Goal: Use online tool/utility: Utilize a website feature to perform a specific function

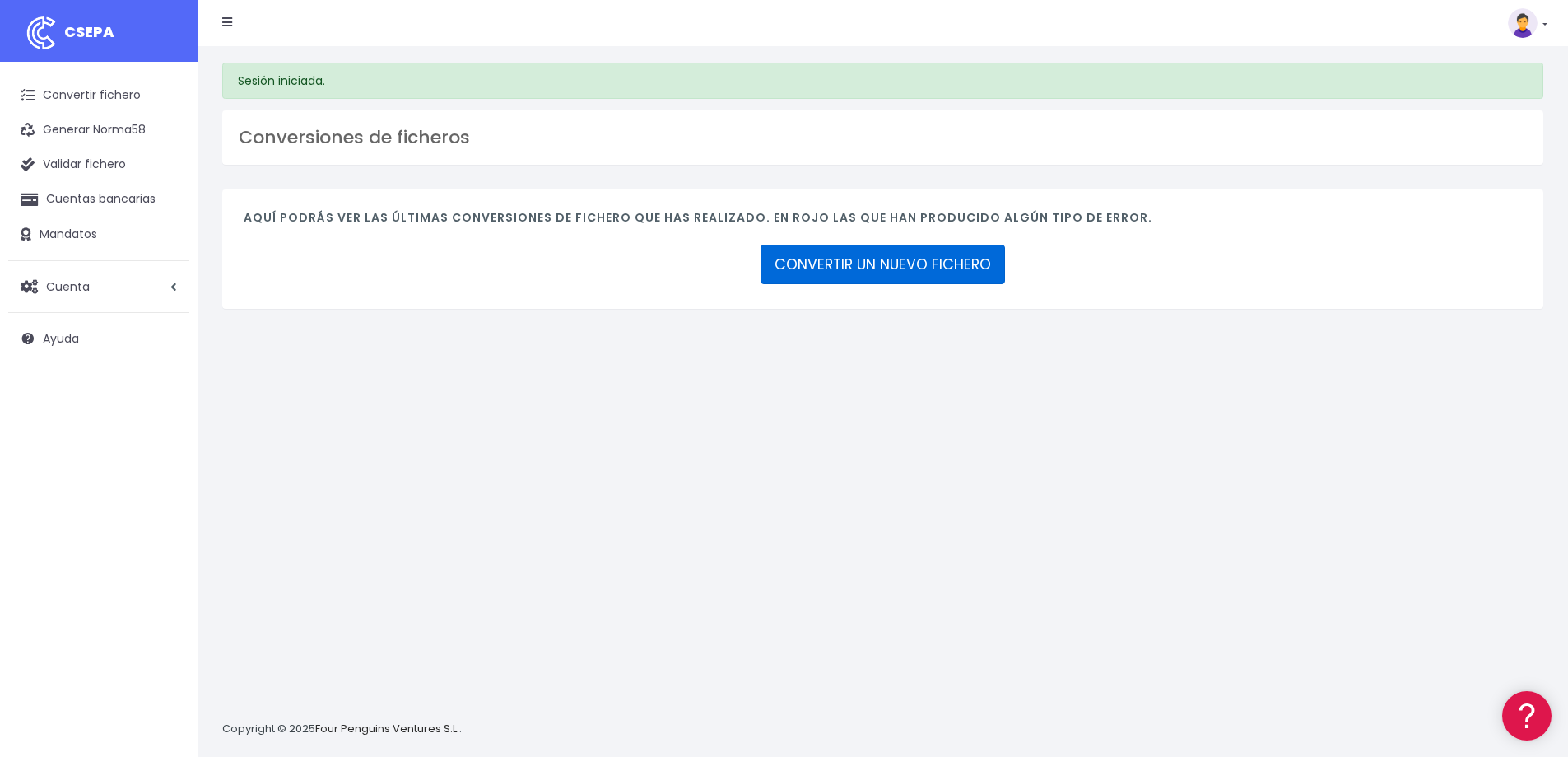
click at [808, 265] on link "CONVERTIR UN NUEVO FICHERO" at bounding box center [882, 264] width 244 height 40
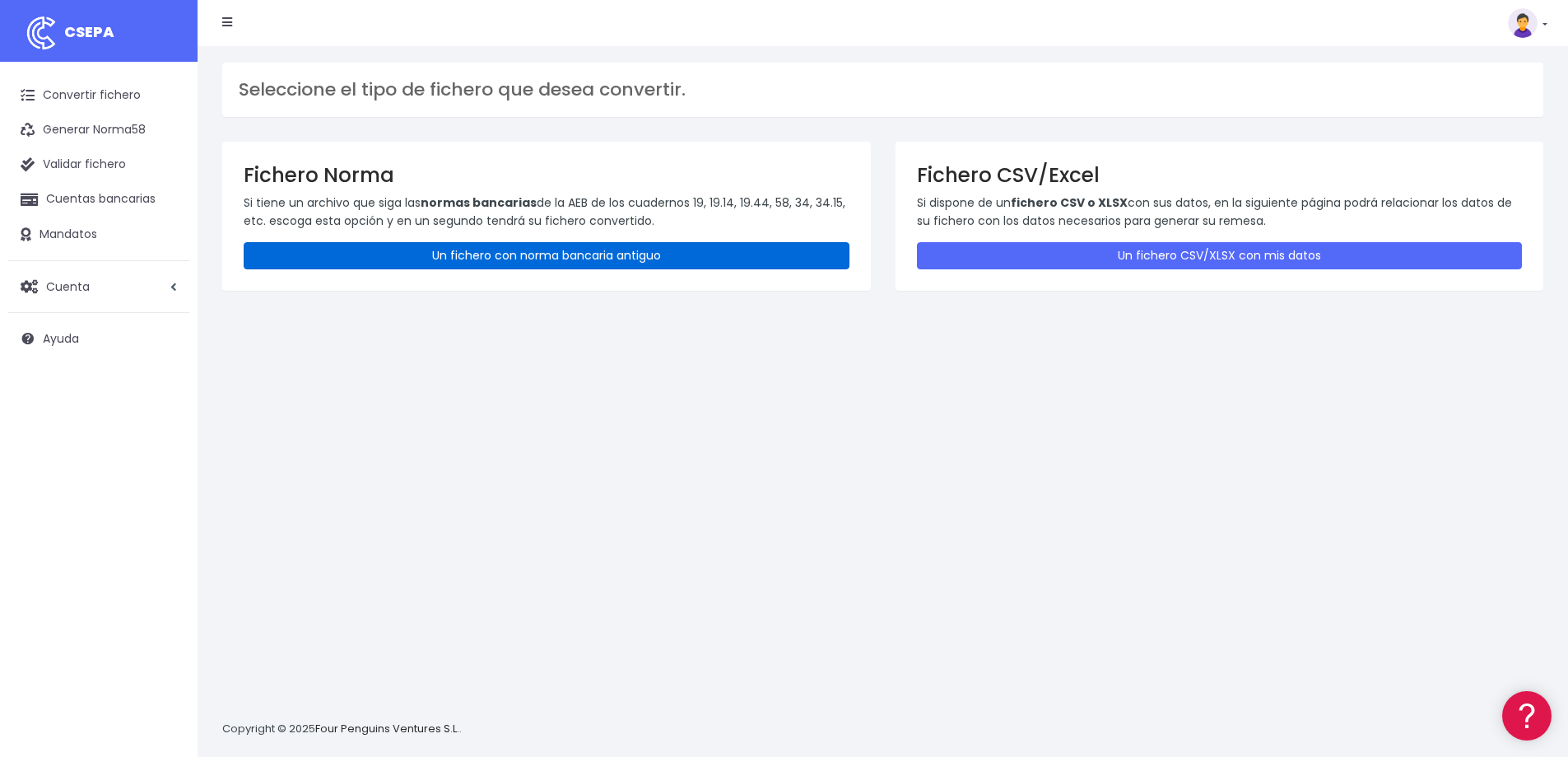
click at [655, 256] on link "Un fichero con norma bancaria antiguo" at bounding box center [546, 255] width 606 height 27
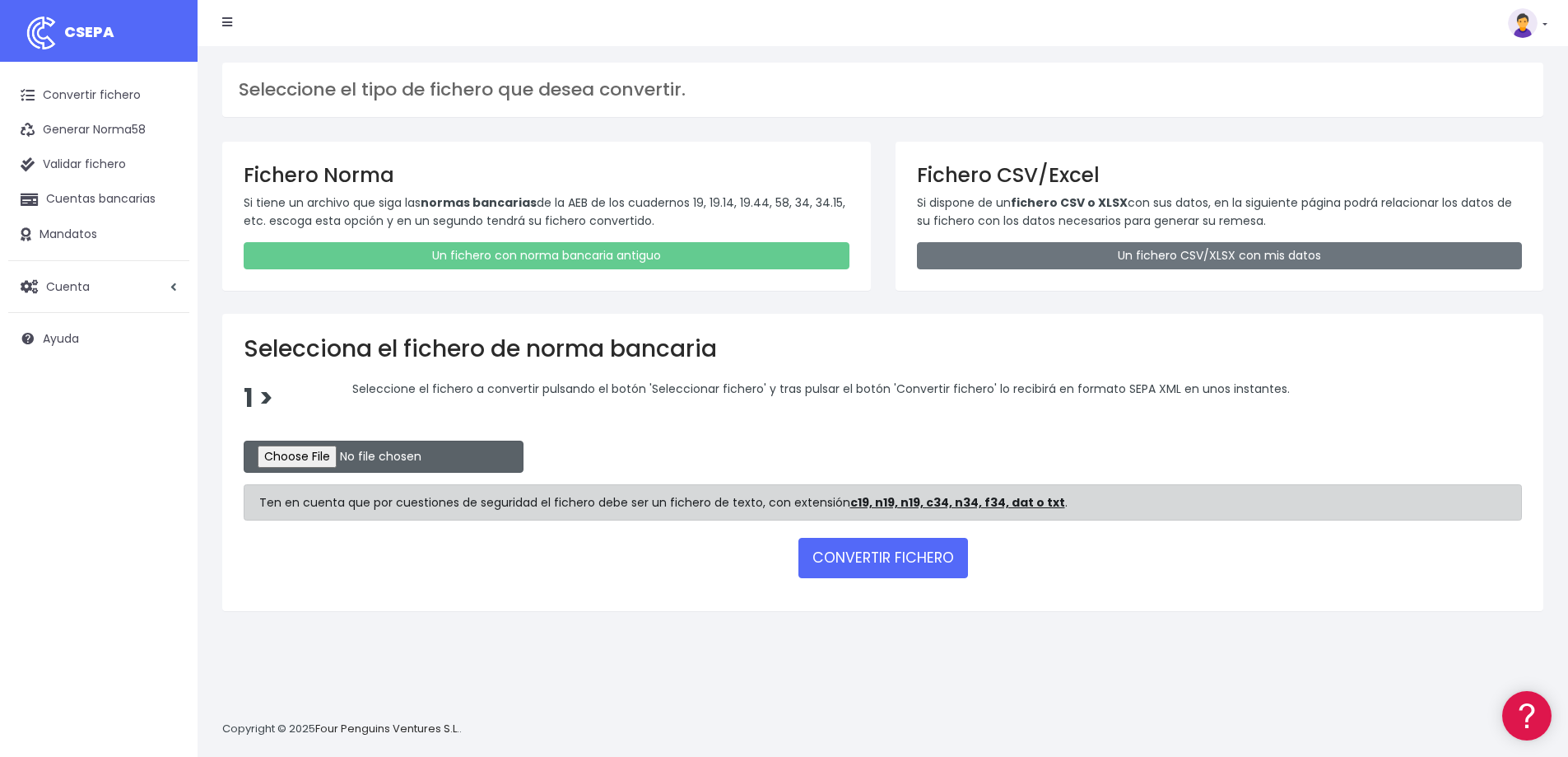
click at [335, 452] on input "file" at bounding box center [383, 457] width 280 height 32
type input "C:\fakepath\CAI0603.txt"
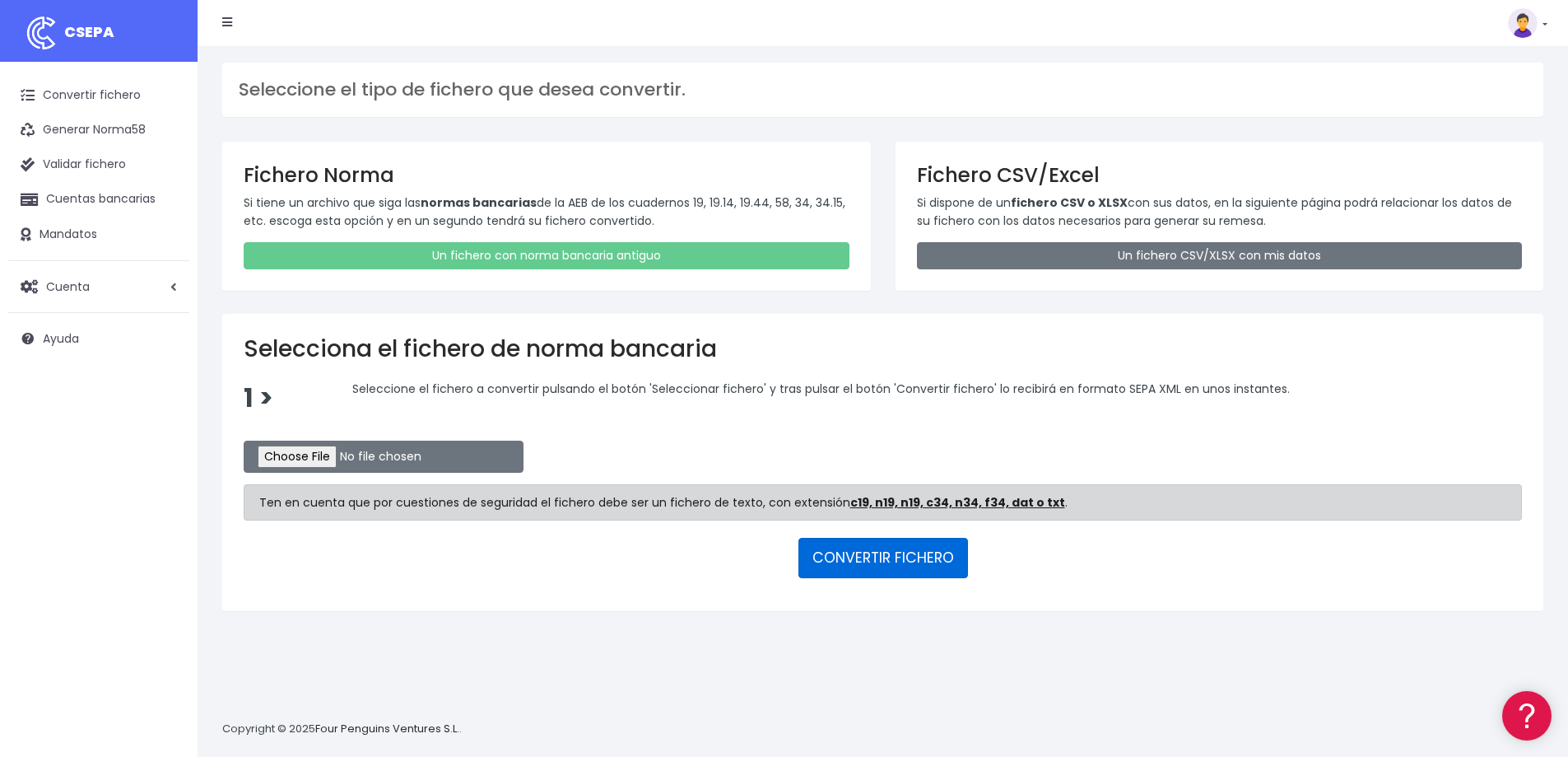
click at [848, 557] on button "CONVERTIR FICHERO" at bounding box center [883, 558] width 169 height 40
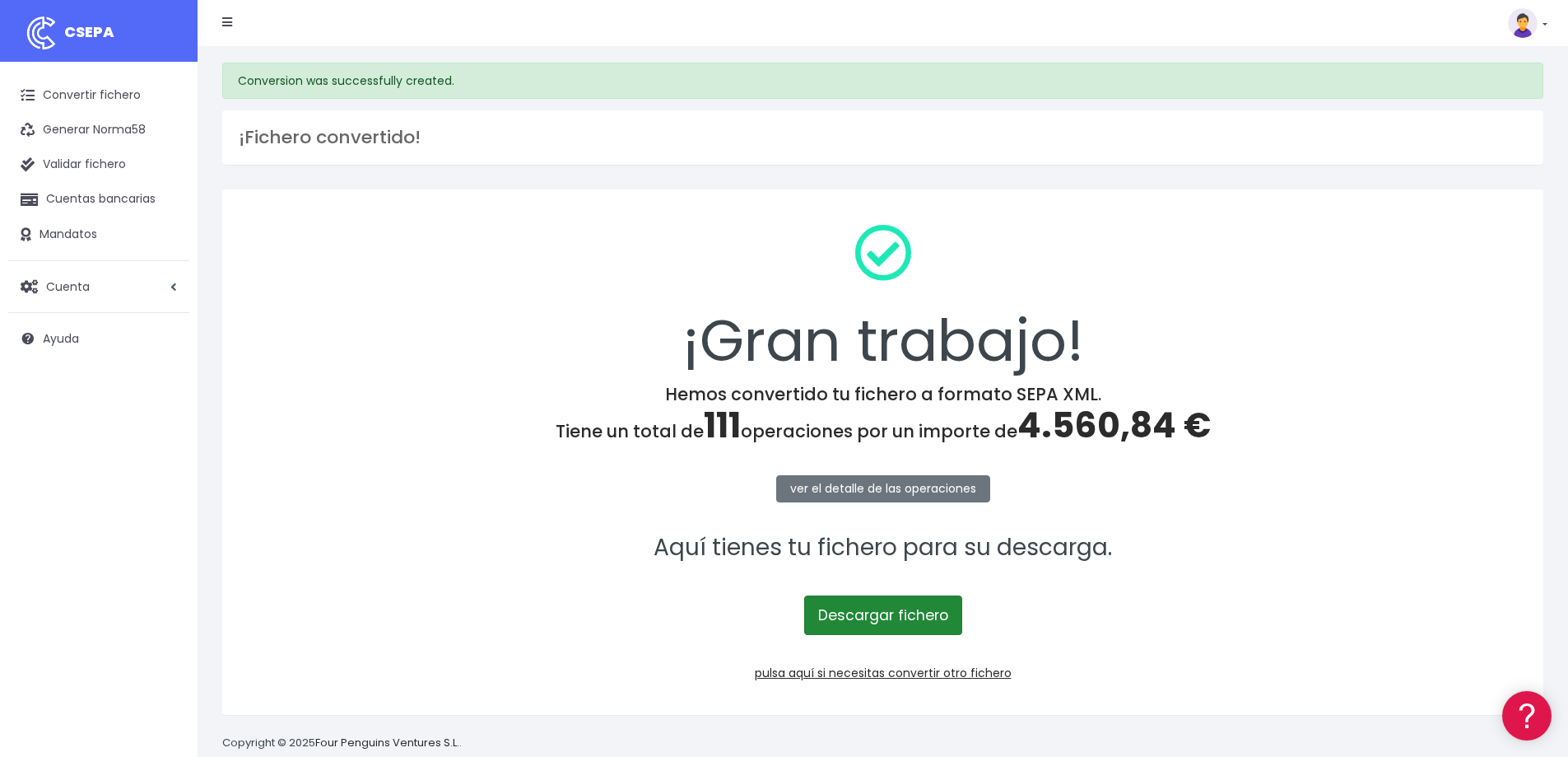
click at [838, 617] on link "Descargar fichero" at bounding box center [883, 615] width 158 height 40
click at [874, 674] on link "pulsa aquí si necesitas convertir otro fichero" at bounding box center [883, 673] width 257 height 17
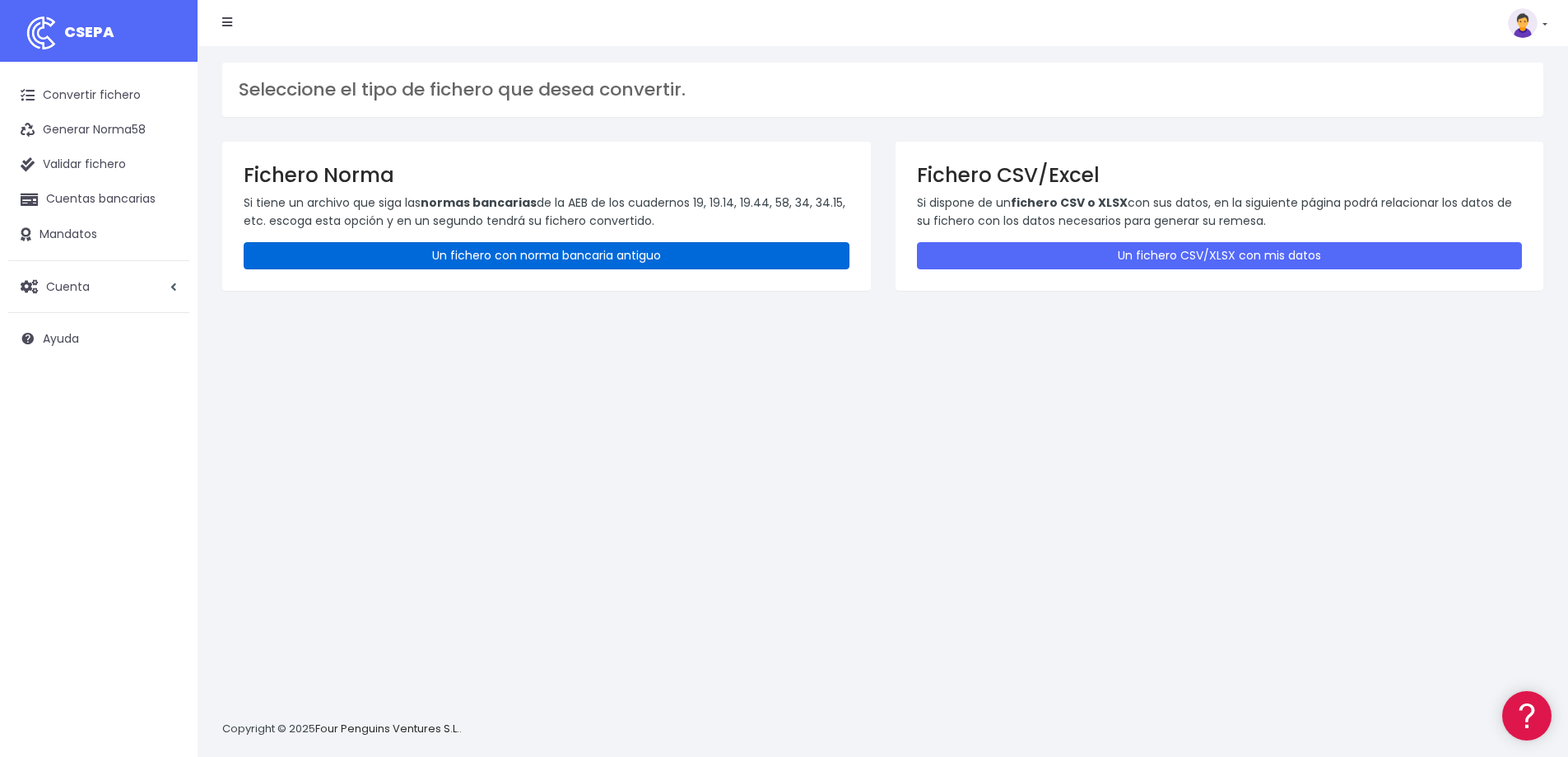
click at [529, 251] on link "Un fichero con norma bancaria antiguo" at bounding box center [546, 255] width 606 height 27
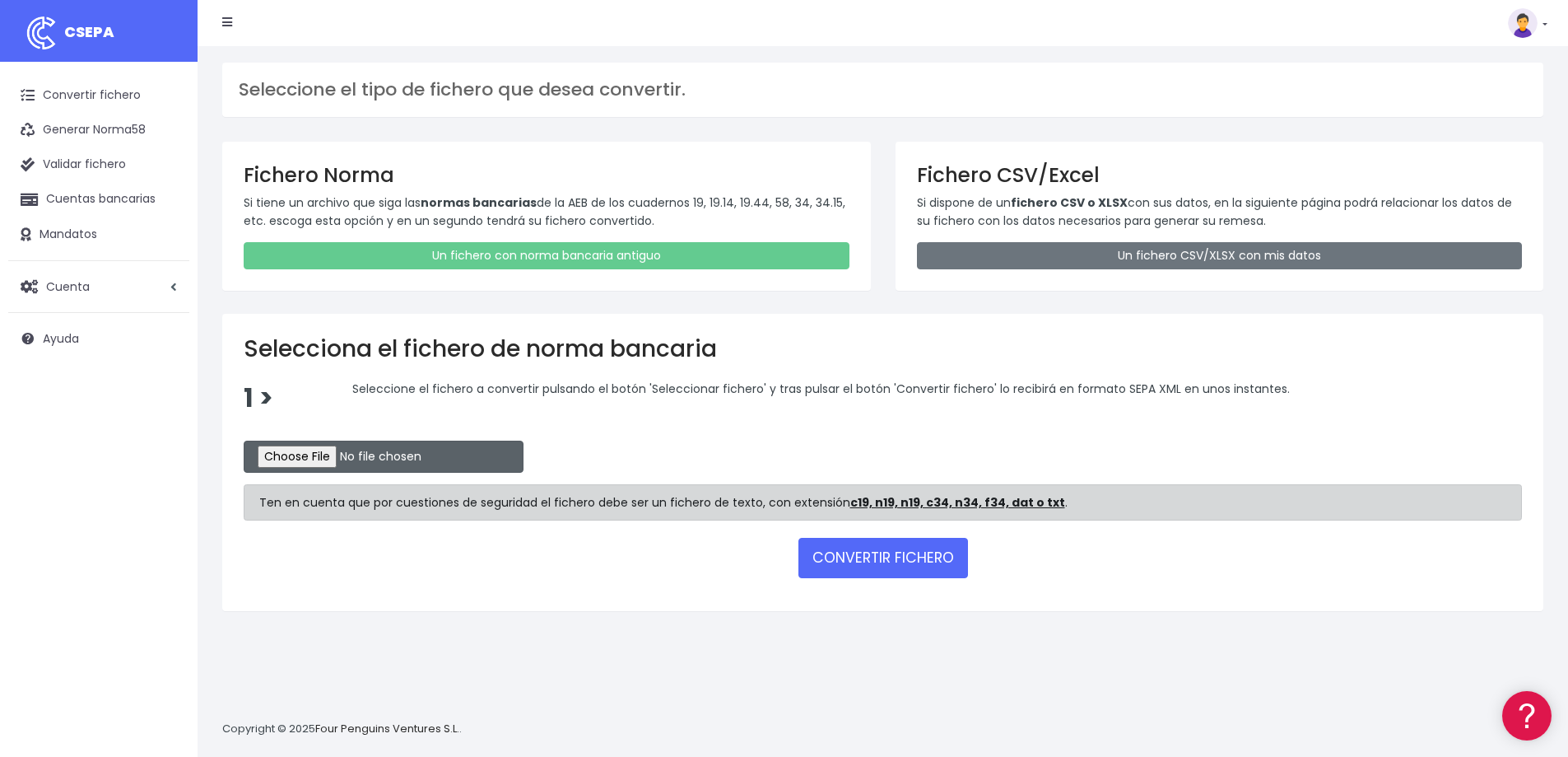
click at [317, 463] on input "file" at bounding box center [383, 457] width 280 height 32
type input "C:\fakepath\IBER0605.txt"
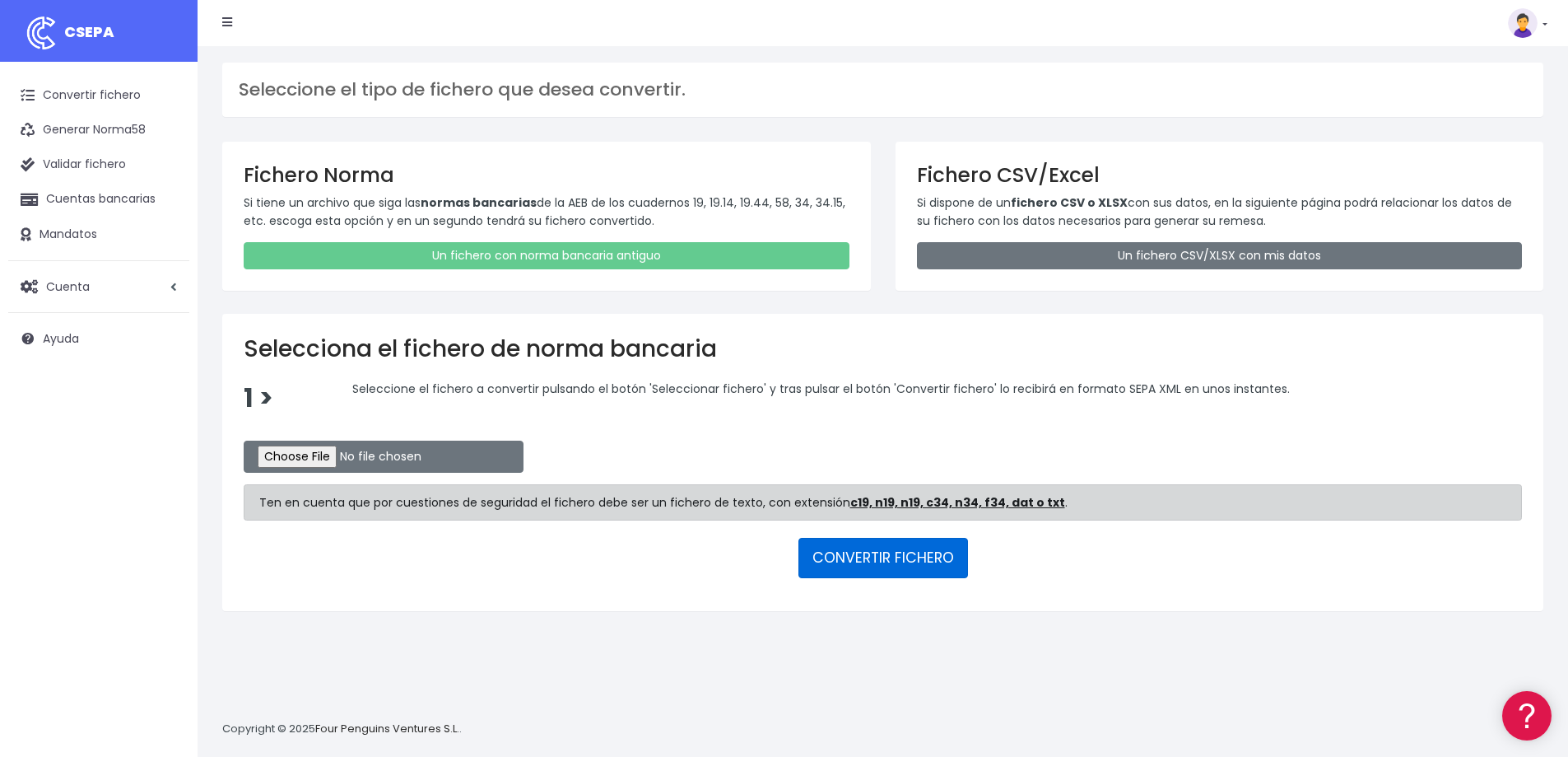
click at [858, 564] on button "CONVERTIR FICHERO" at bounding box center [883, 558] width 169 height 40
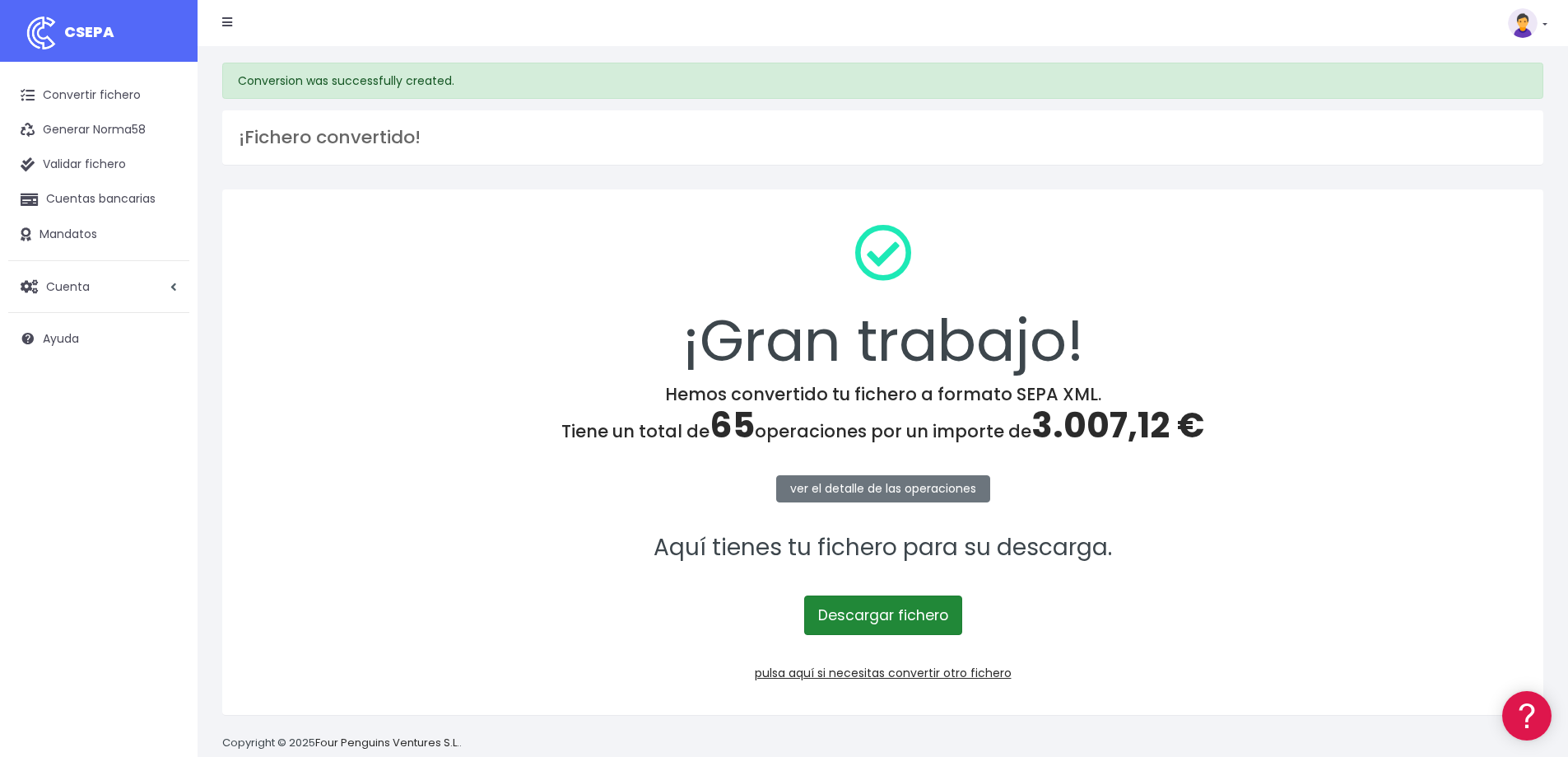
click at [860, 613] on link "Descargar fichero" at bounding box center [883, 615] width 158 height 40
click at [830, 674] on link "pulsa aquí si necesitas convertir otro fichero" at bounding box center [883, 673] width 257 height 17
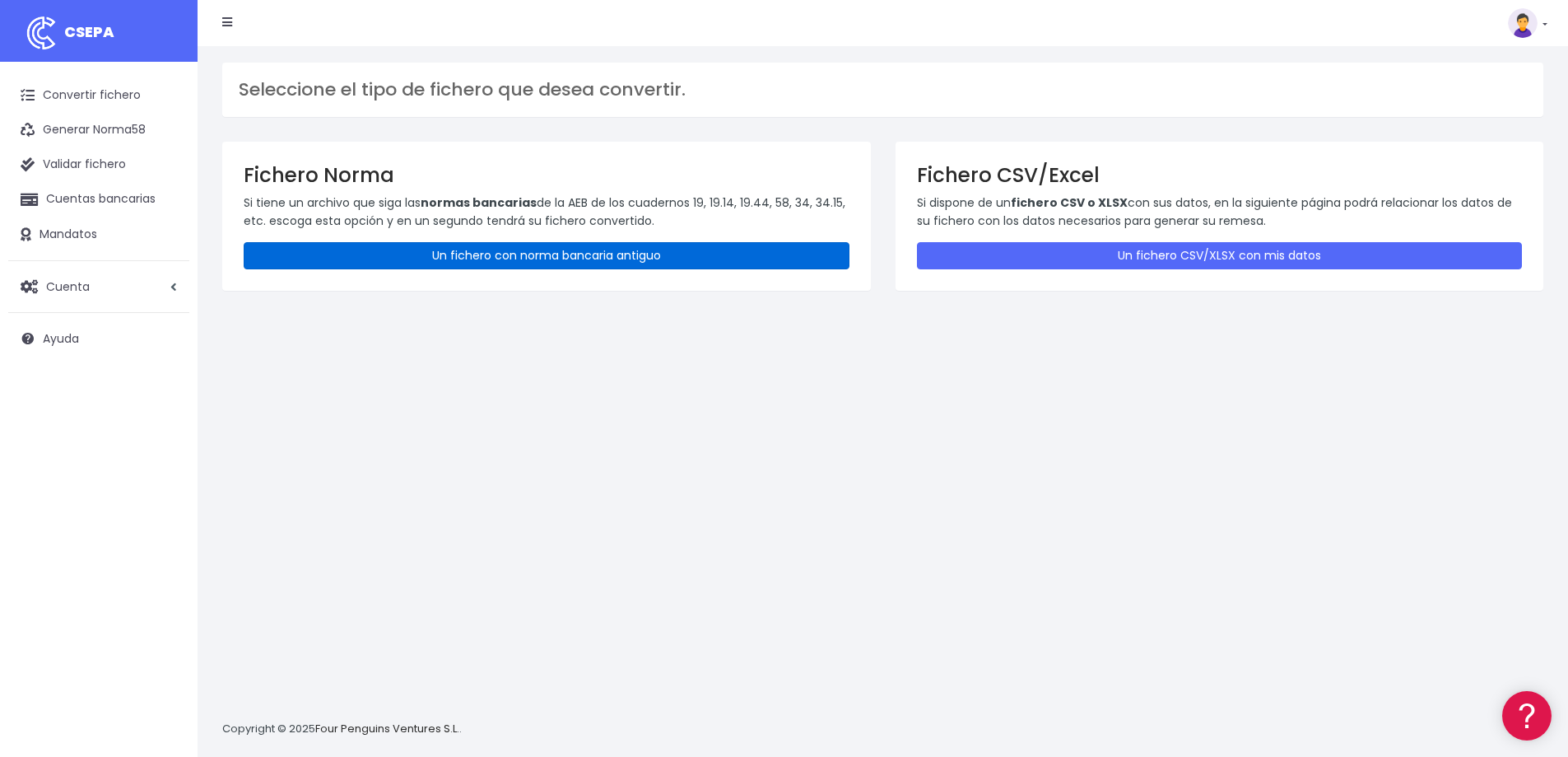
click at [464, 267] on link "Un fichero con norma bancaria antiguo" at bounding box center [546, 255] width 606 height 27
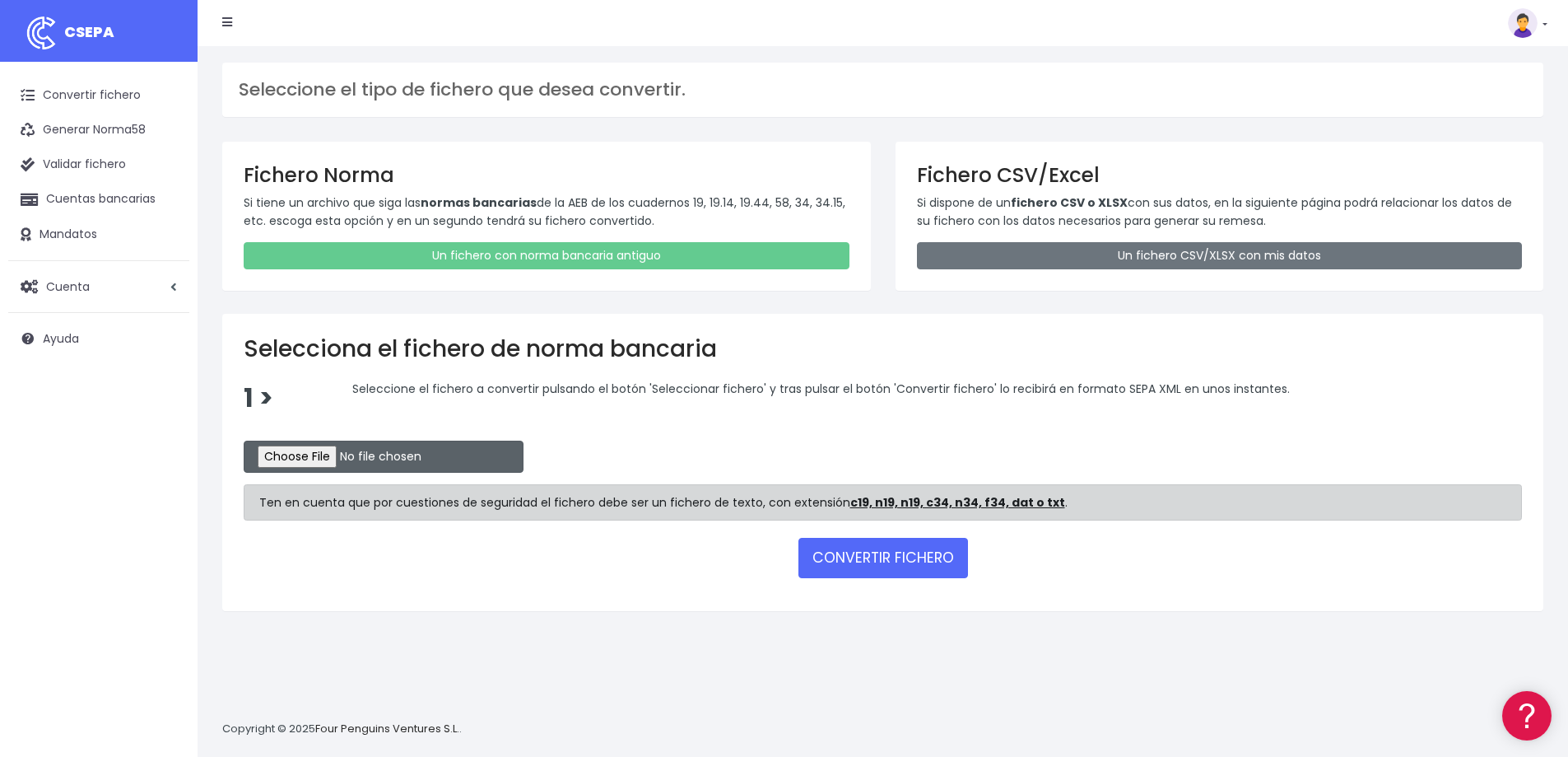
click at [315, 444] on input "file" at bounding box center [383, 457] width 280 height 32
type input "C:\fakepath\CAI0607.txt"
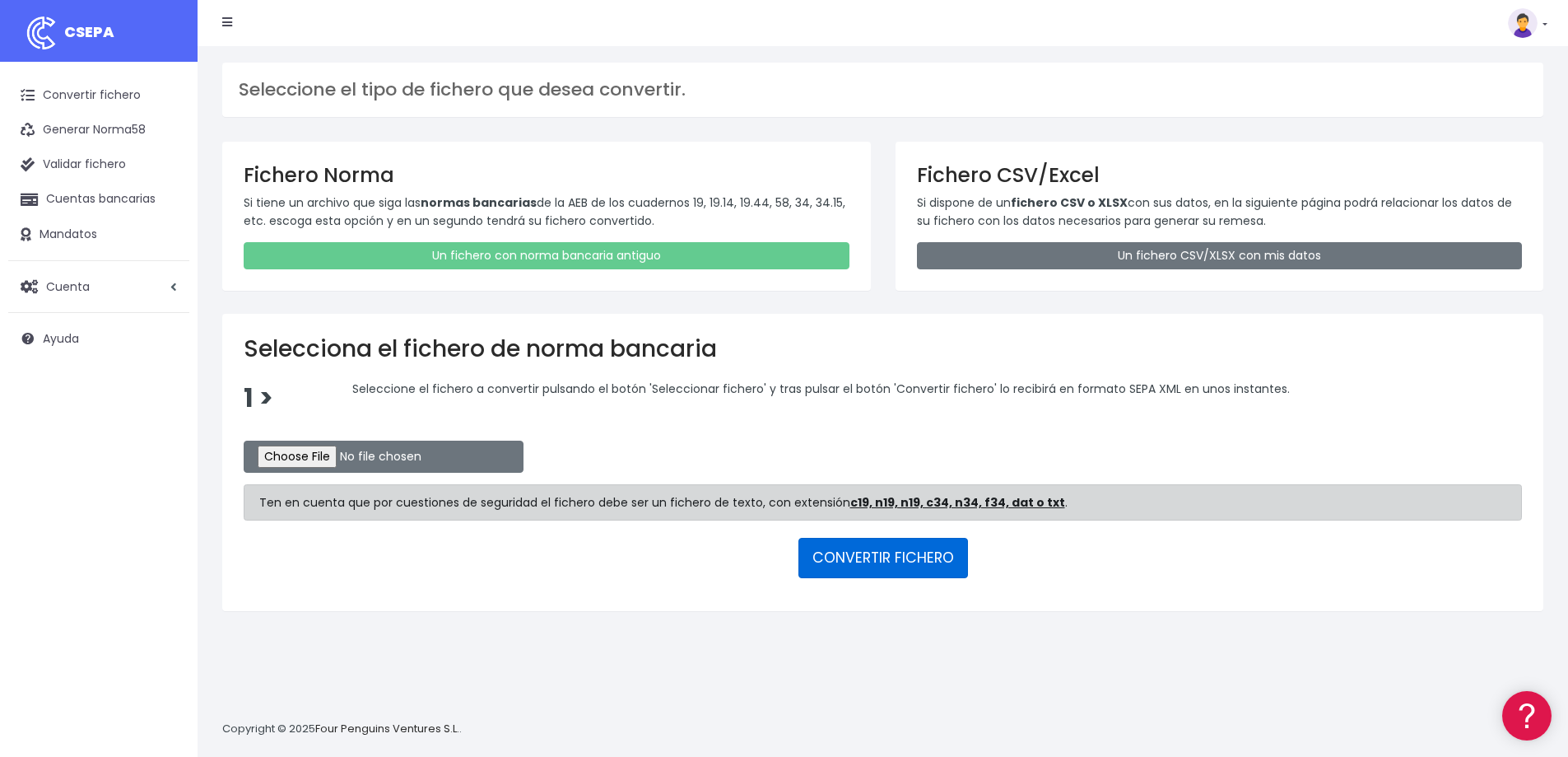
click at [835, 551] on button "CONVERTIR FICHERO" at bounding box center [883, 558] width 169 height 40
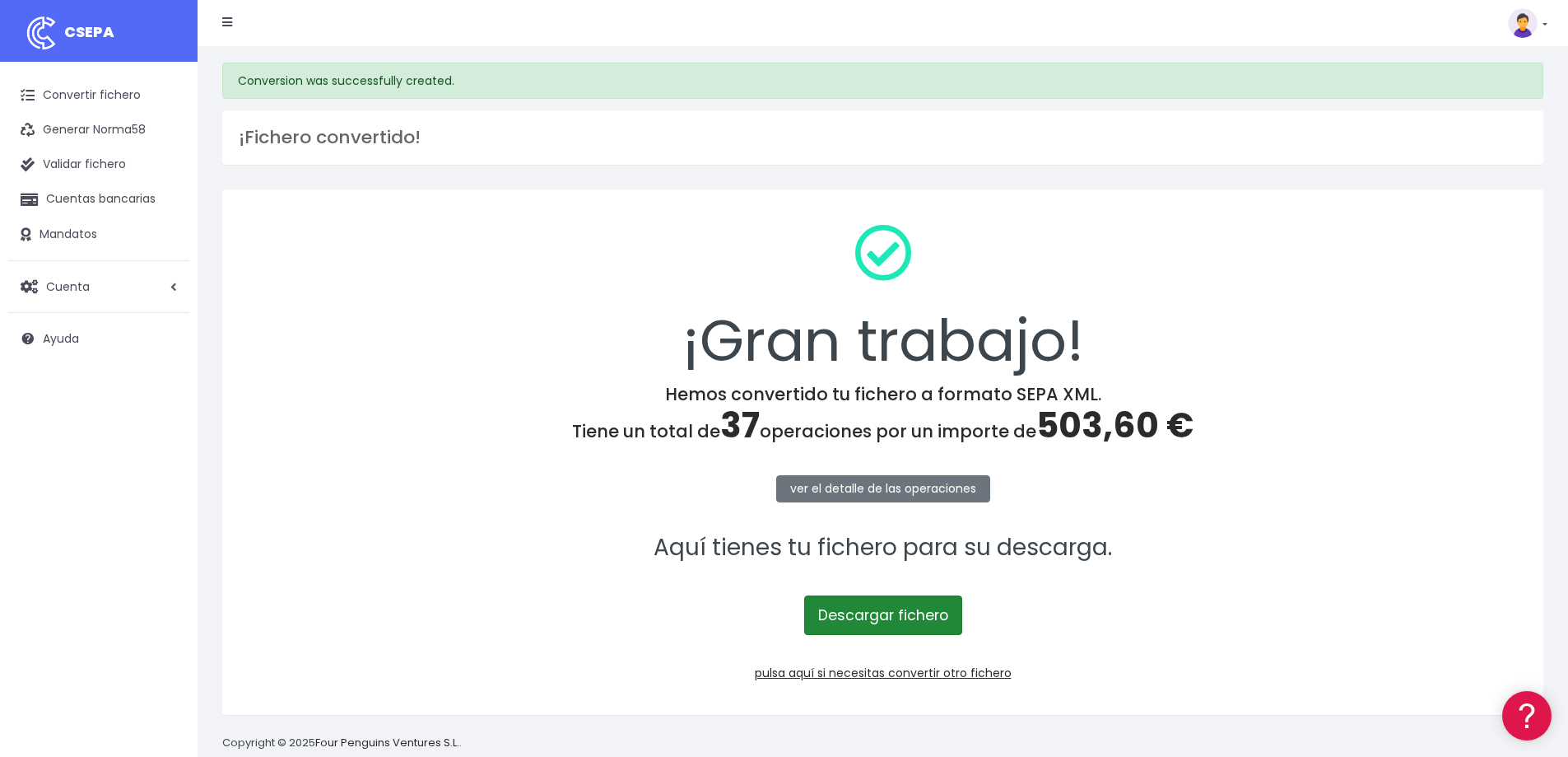
click at [847, 617] on link "Descargar fichero" at bounding box center [883, 615] width 158 height 40
click at [842, 673] on link "pulsa aquí si necesitas convertir otro fichero" at bounding box center [883, 673] width 257 height 17
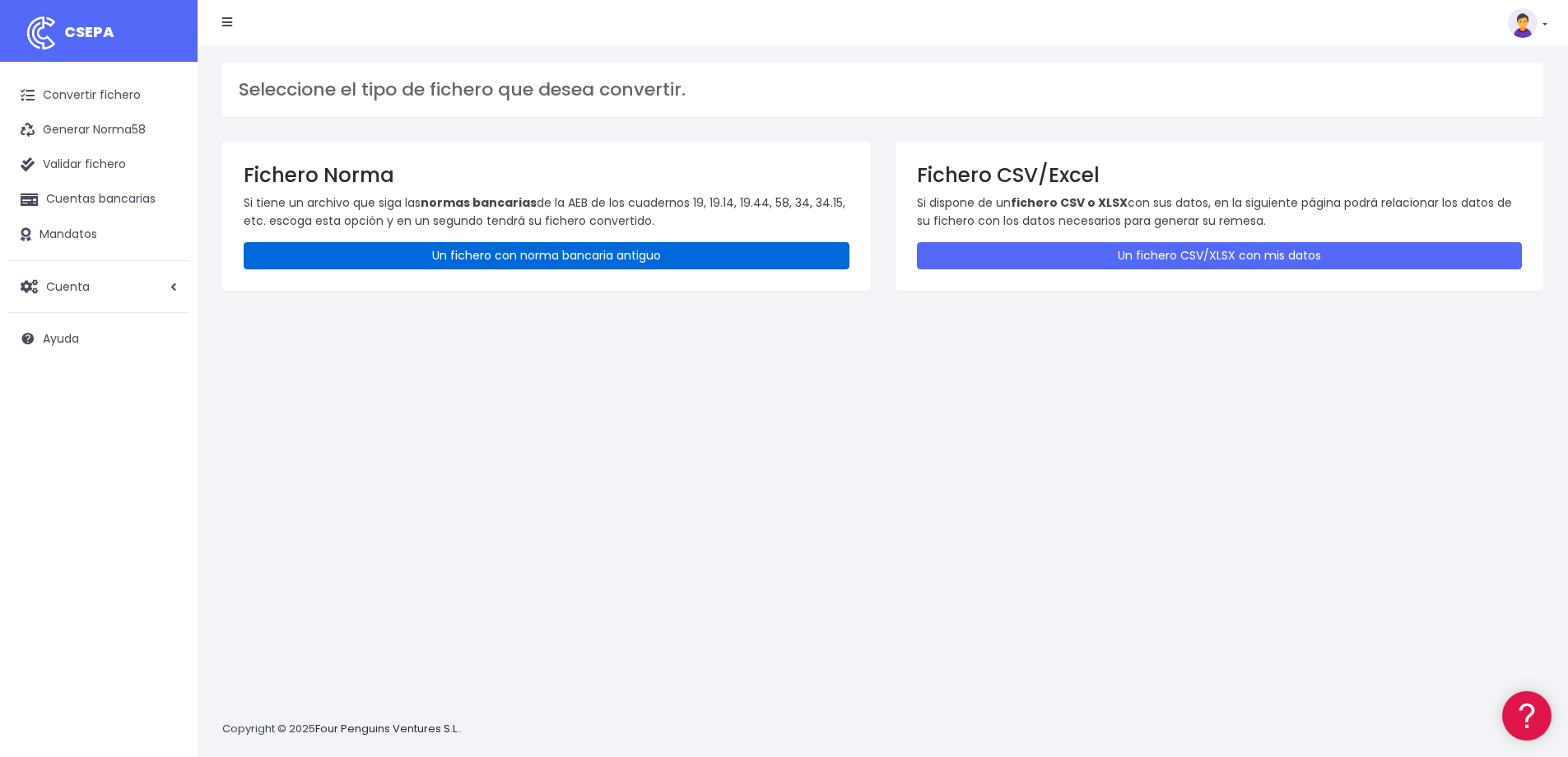
click at [579, 268] on link "Un fichero con norma bancaria antiguo" at bounding box center [546, 255] width 606 height 27
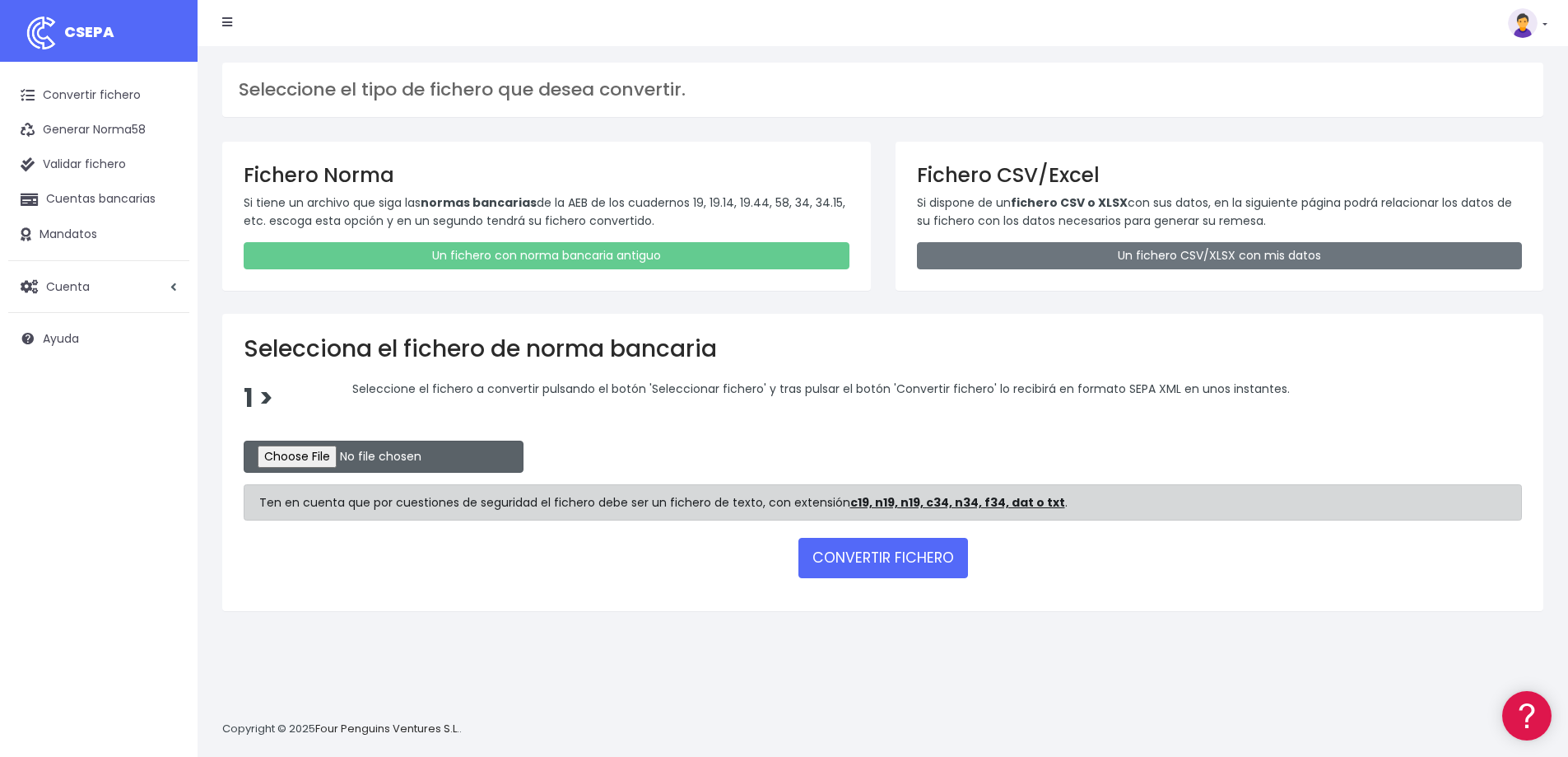
click at [302, 452] on input "file" at bounding box center [383, 457] width 280 height 32
type input "C:\fakepath\CAI0609.txt"
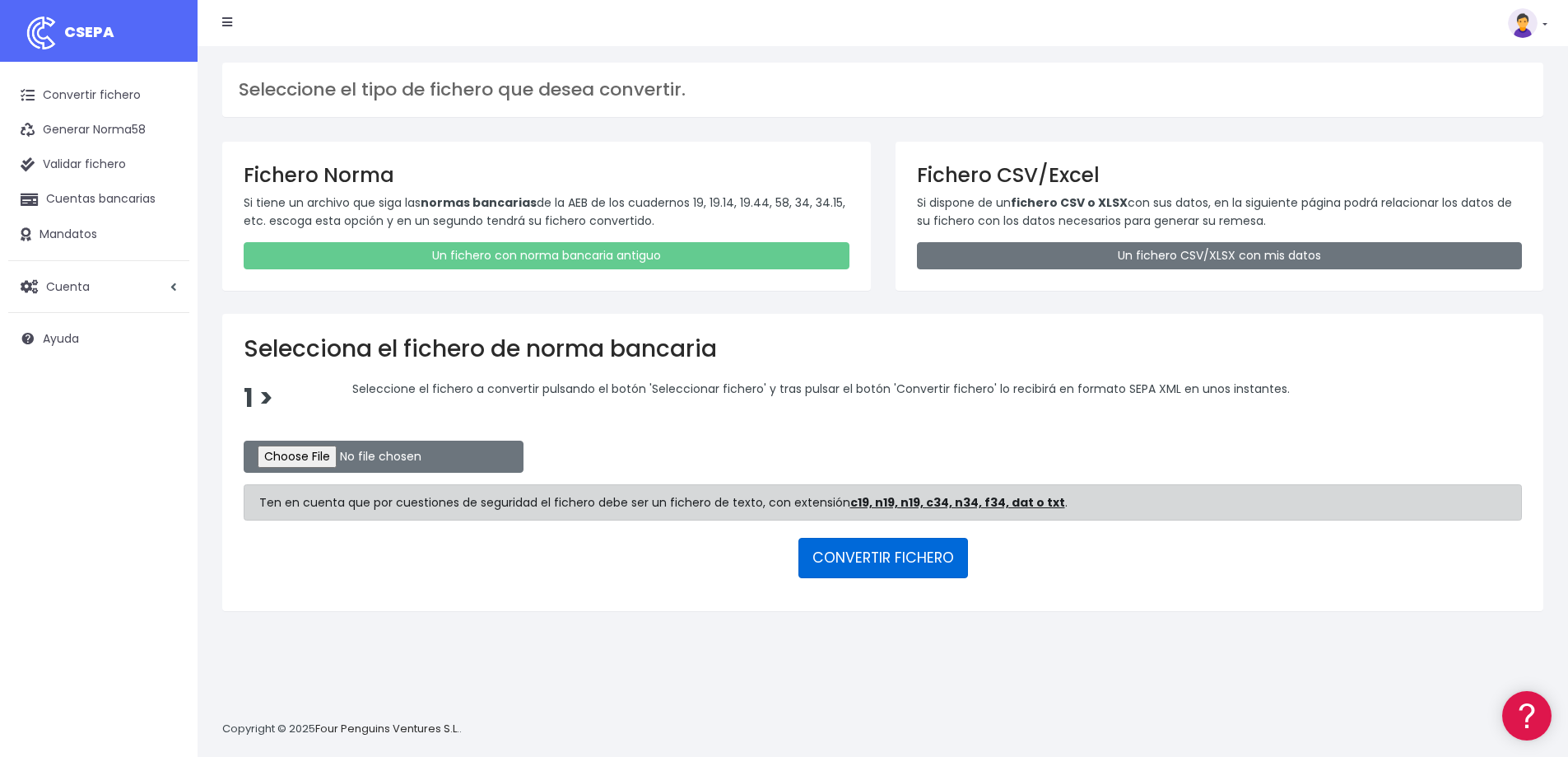
click at [868, 561] on button "CONVERTIR FICHERO" at bounding box center [883, 558] width 169 height 40
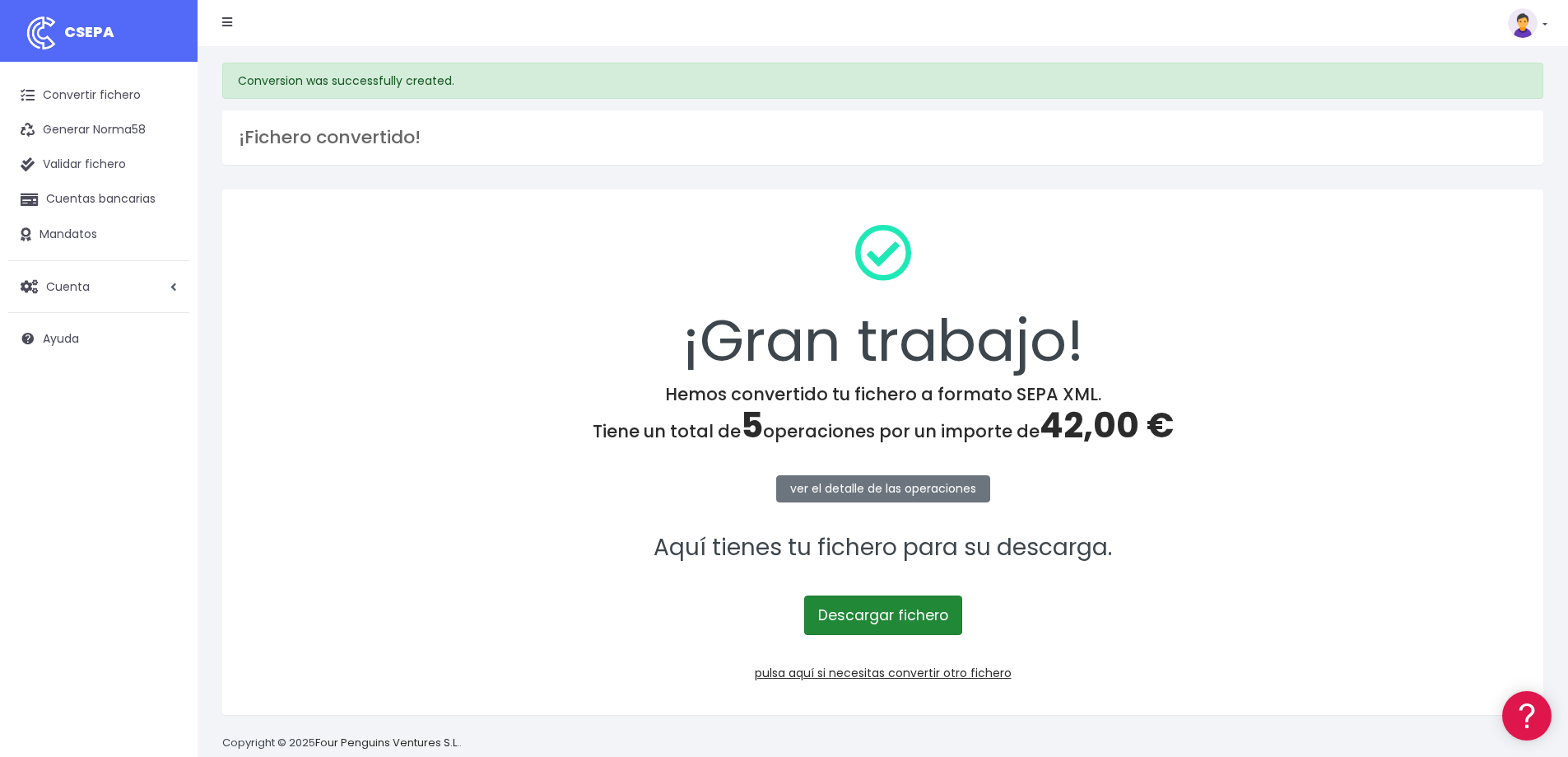
click at [862, 615] on link "Descargar fichero" at bounding box center [883, 615] width 158 height 40
click at [844, 676] on link "pulsa aquí si necesitas convertir otro fichero" at bounding box center [883, 673] width 257 height 17
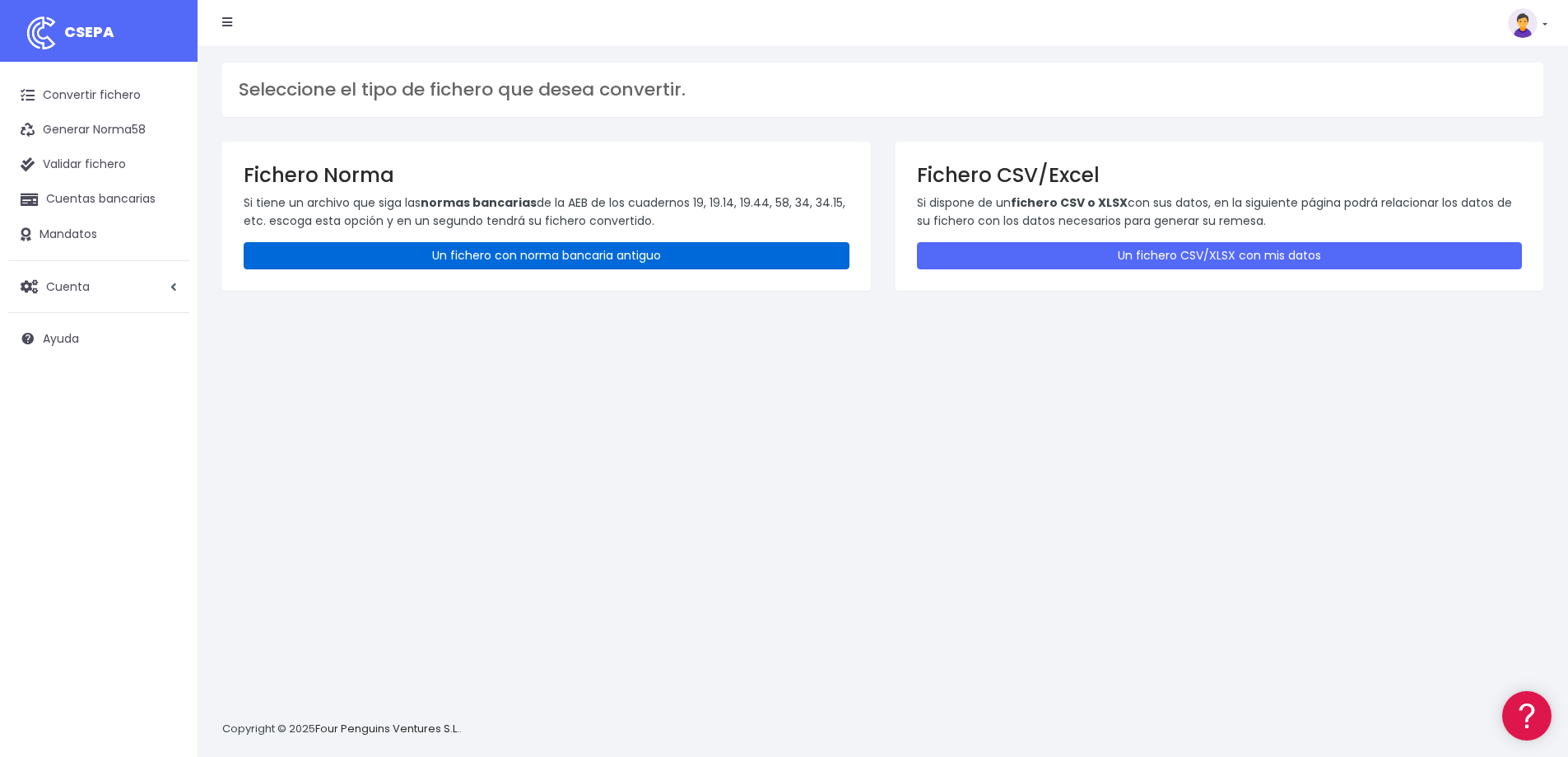
click at [453, 253] on link "Un fichero con norma bancaria antiguo" at bounding box center [546, 255] width 606 height 27
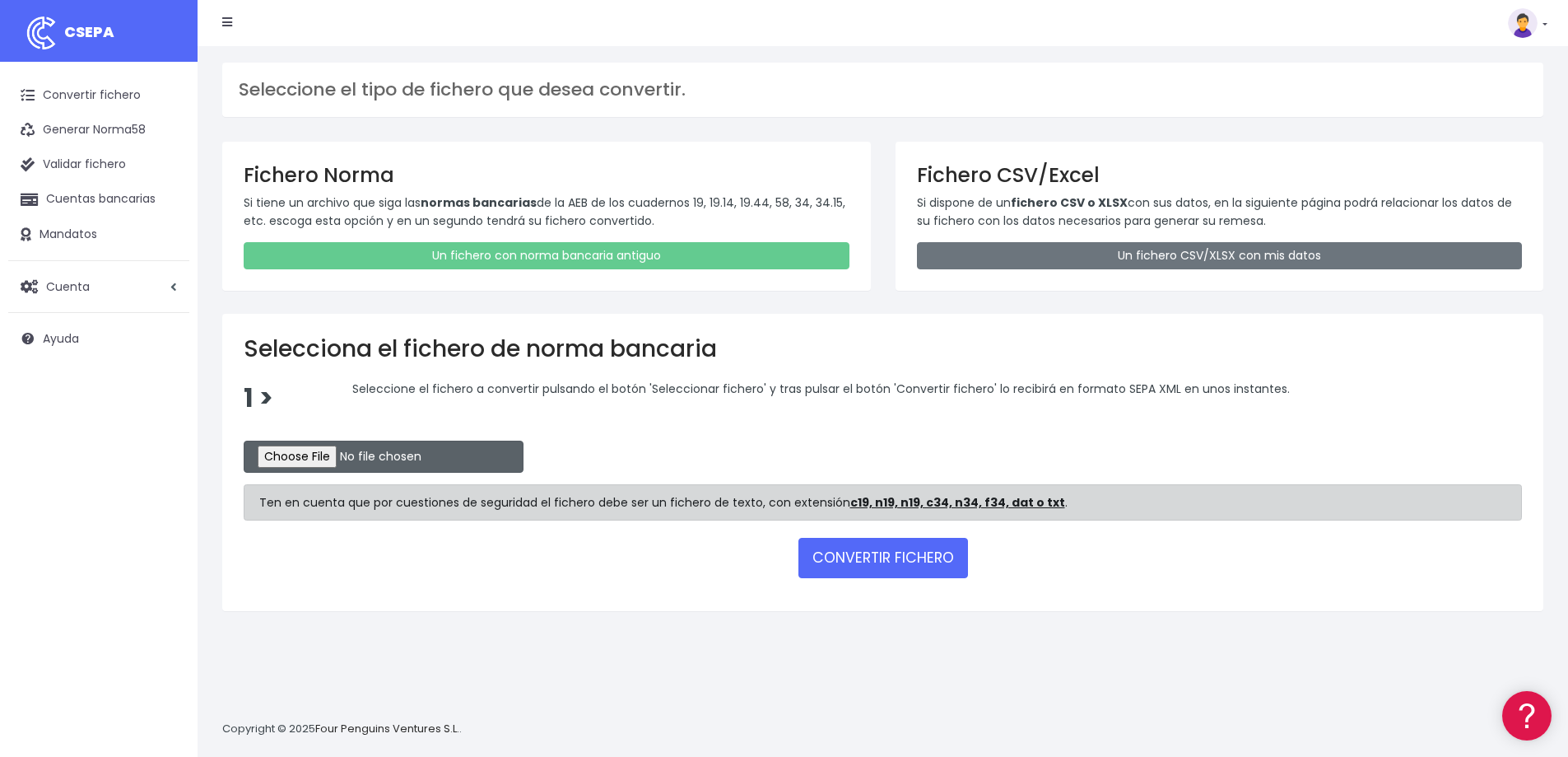
click at [353, 448] on input "file" at bounding box center [383, 457] width 280 height 32
type input "C:\fakepath\CAI0611.txt"
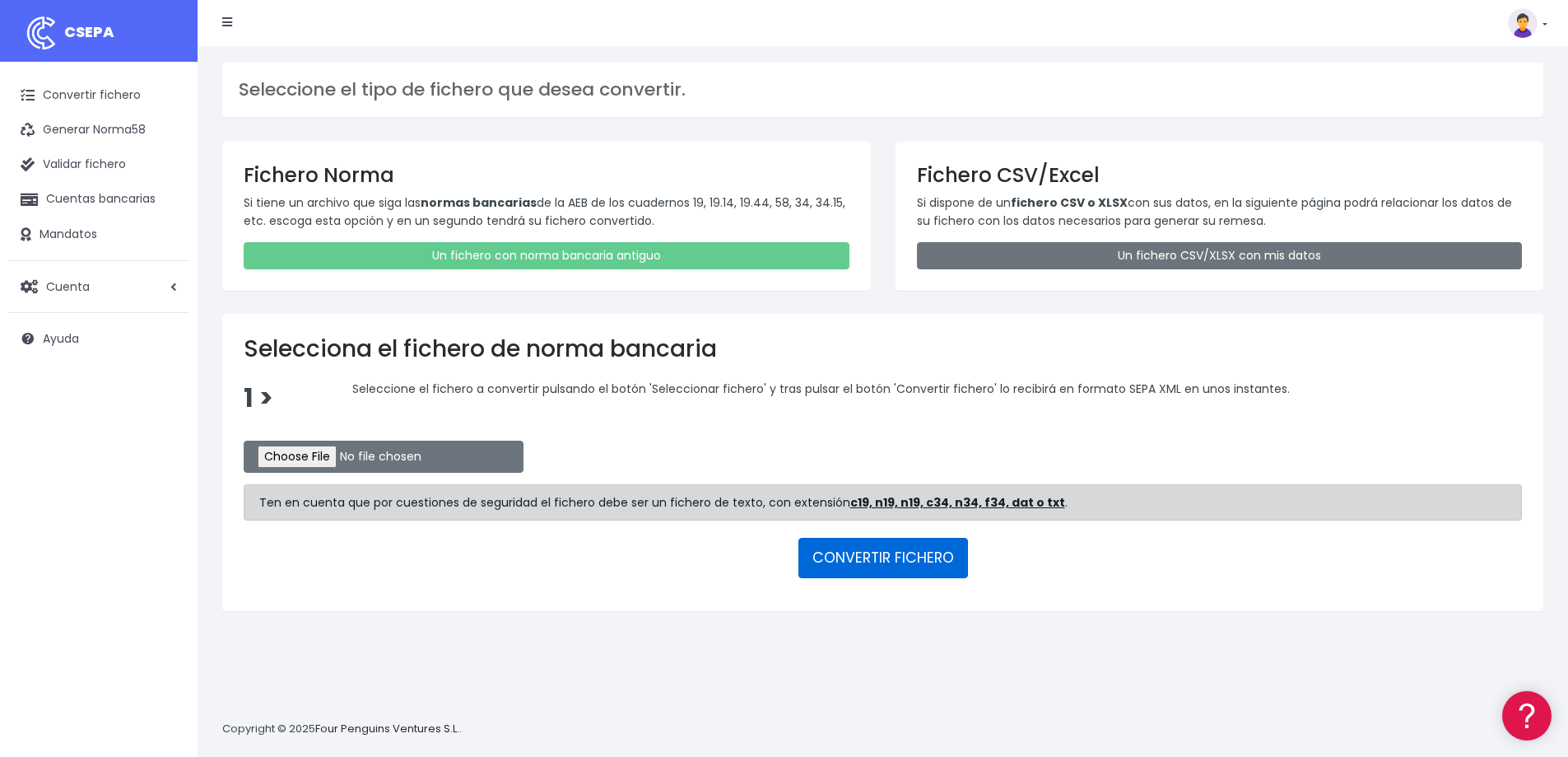
click at [853, 555] on button "CONVERTIR FICHERO" at bounding box center [883, 558] width 169 height 40
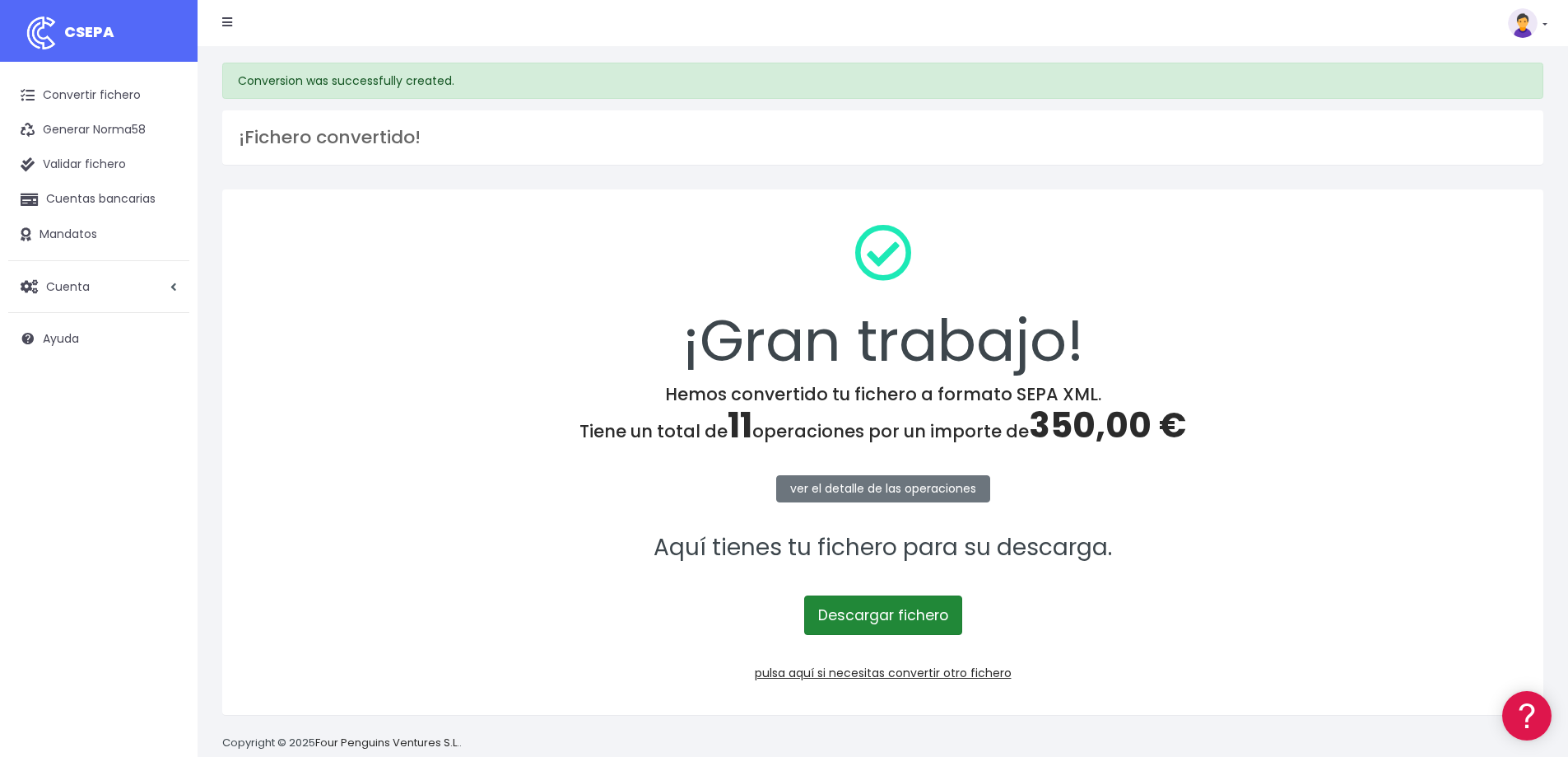
click at [853, 604] on link "Descargar fichero" at bounding box center [883, 615] width 158 height 40
click at [804, 673] on link "pulsa aquí si necesitas convertir otro fichero" at bounding box center [883, 673] width 257 height 17
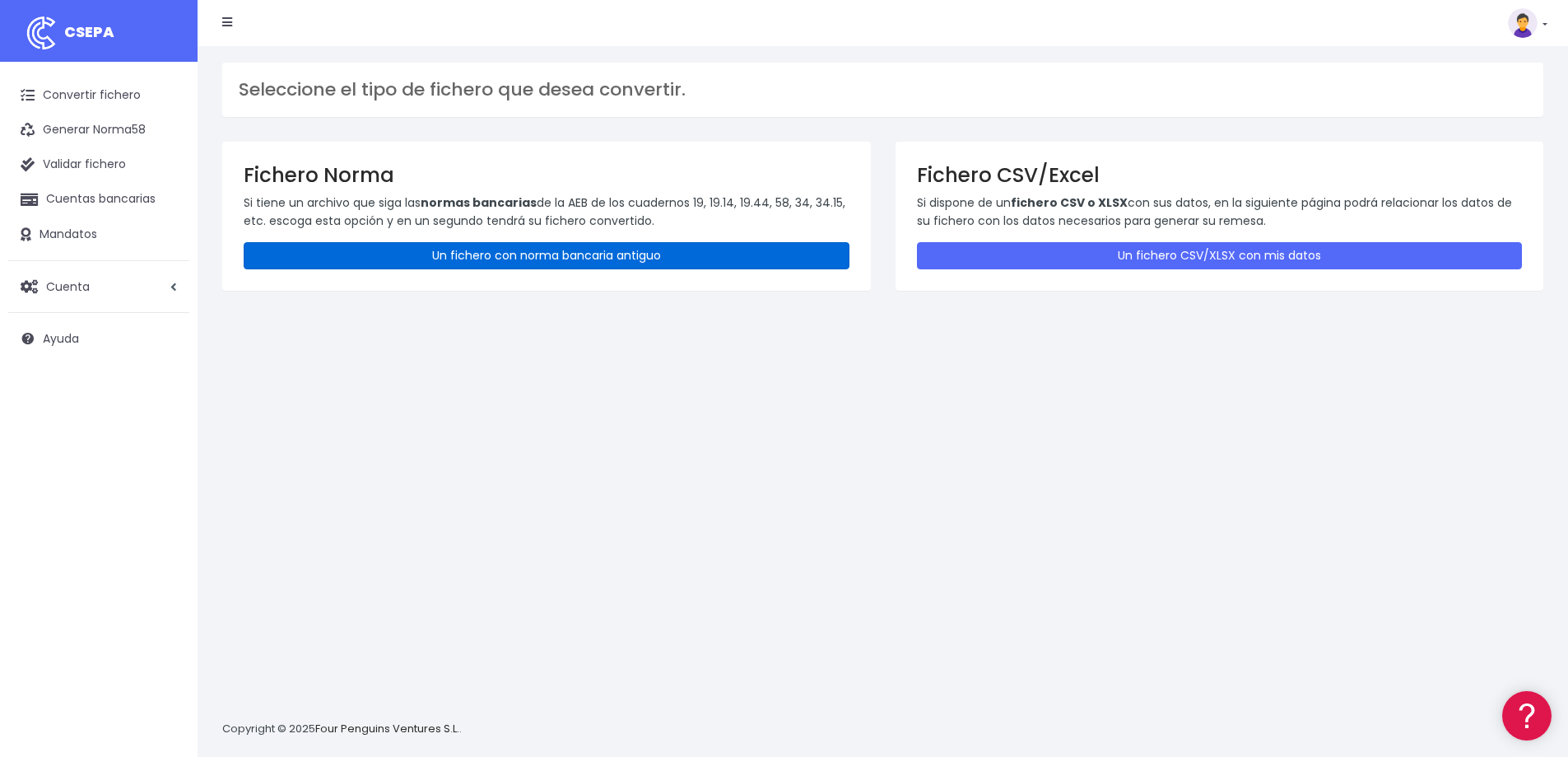
click at [494, 252] on link "Un fichero con norma bancaria antiguo" at bounding box center [546, 255] width 606 height 27
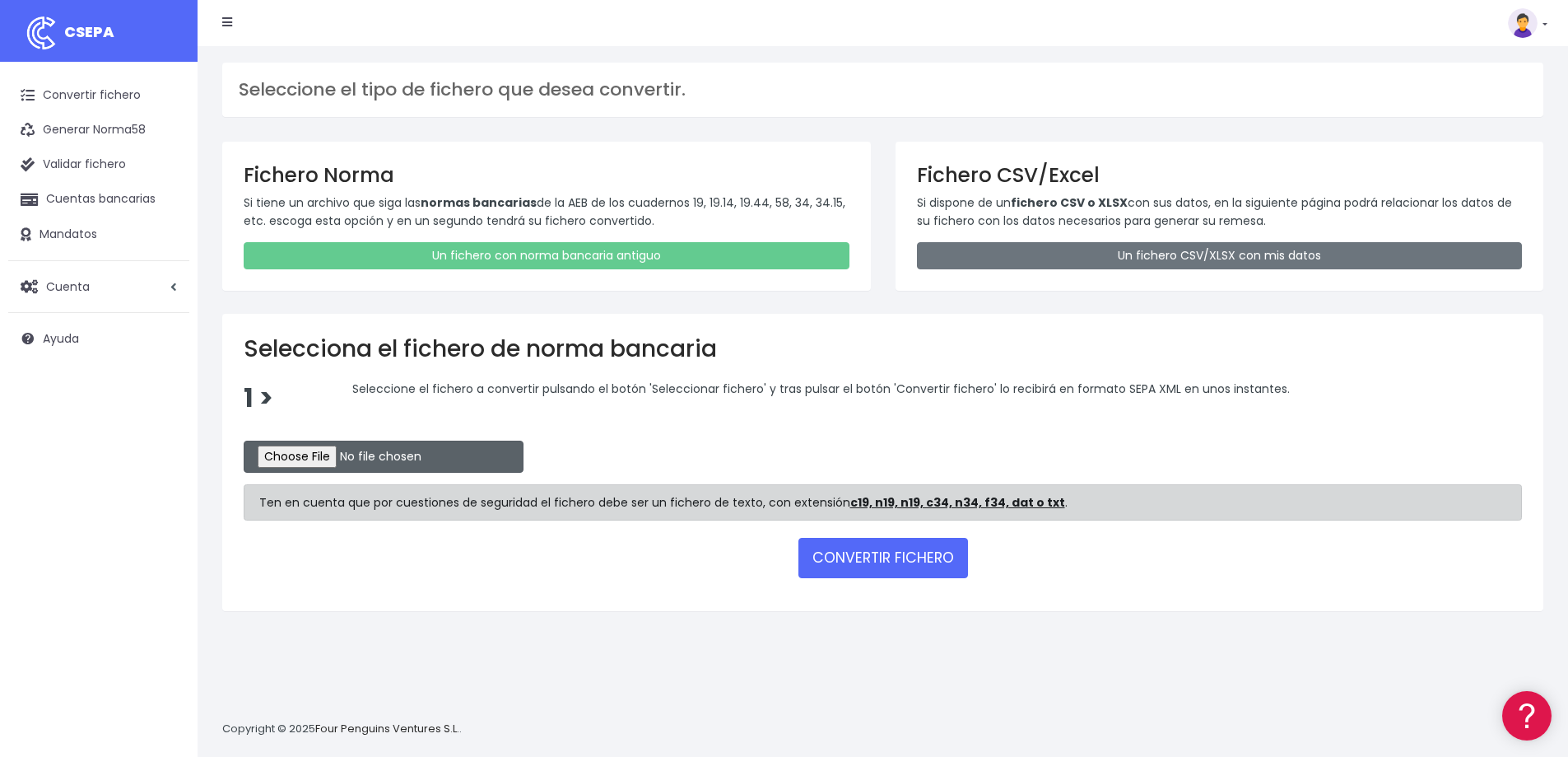
click at [359, 453] on input "file" at bounding box center [383, 457] width 280 height 32
type input "C:\fakepath\CAI0613.txt"
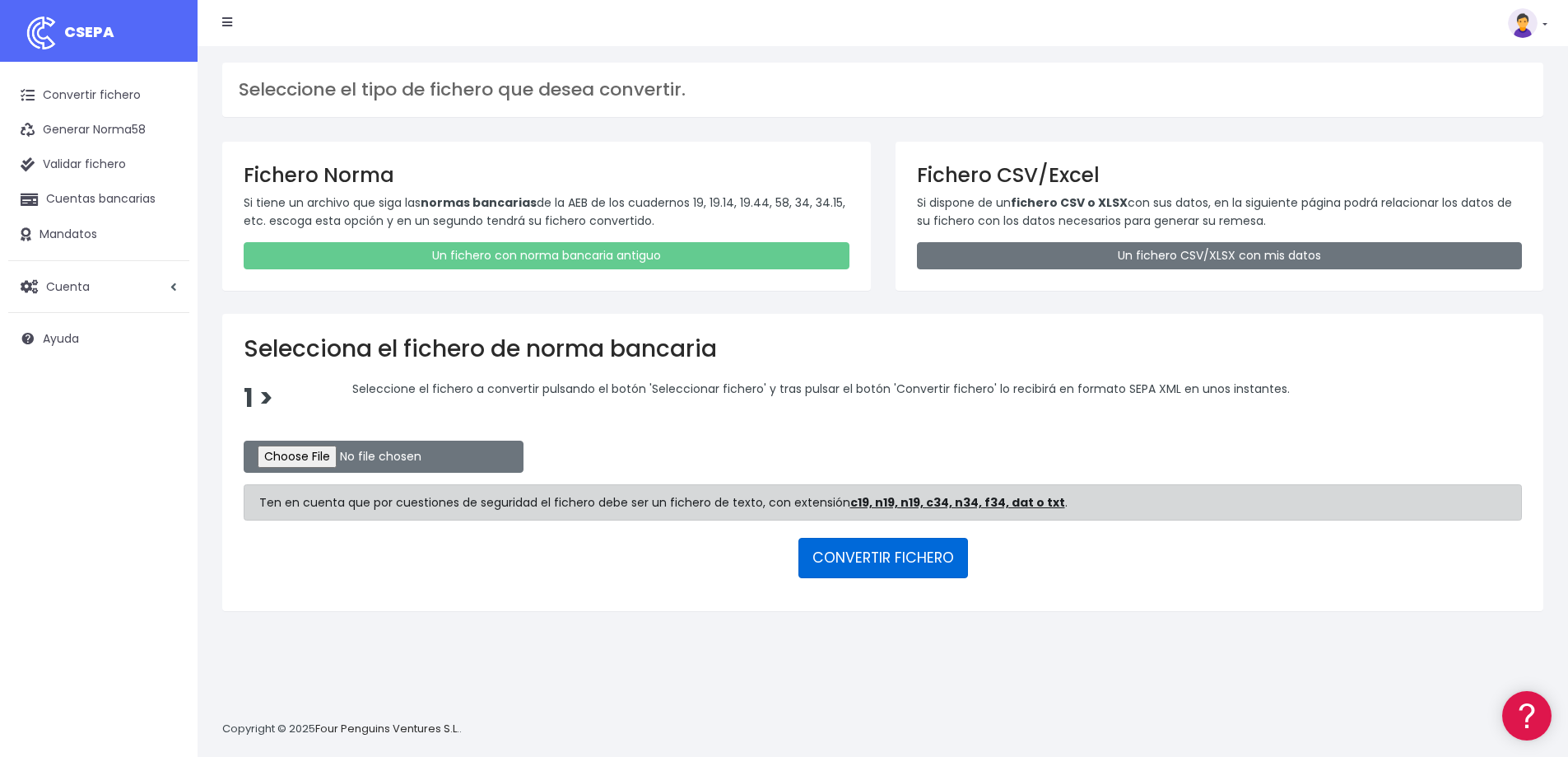
click at [896, 557] on button "CONVERTIR FICHERO" at bounding box center [883, 558] width 169 height 40
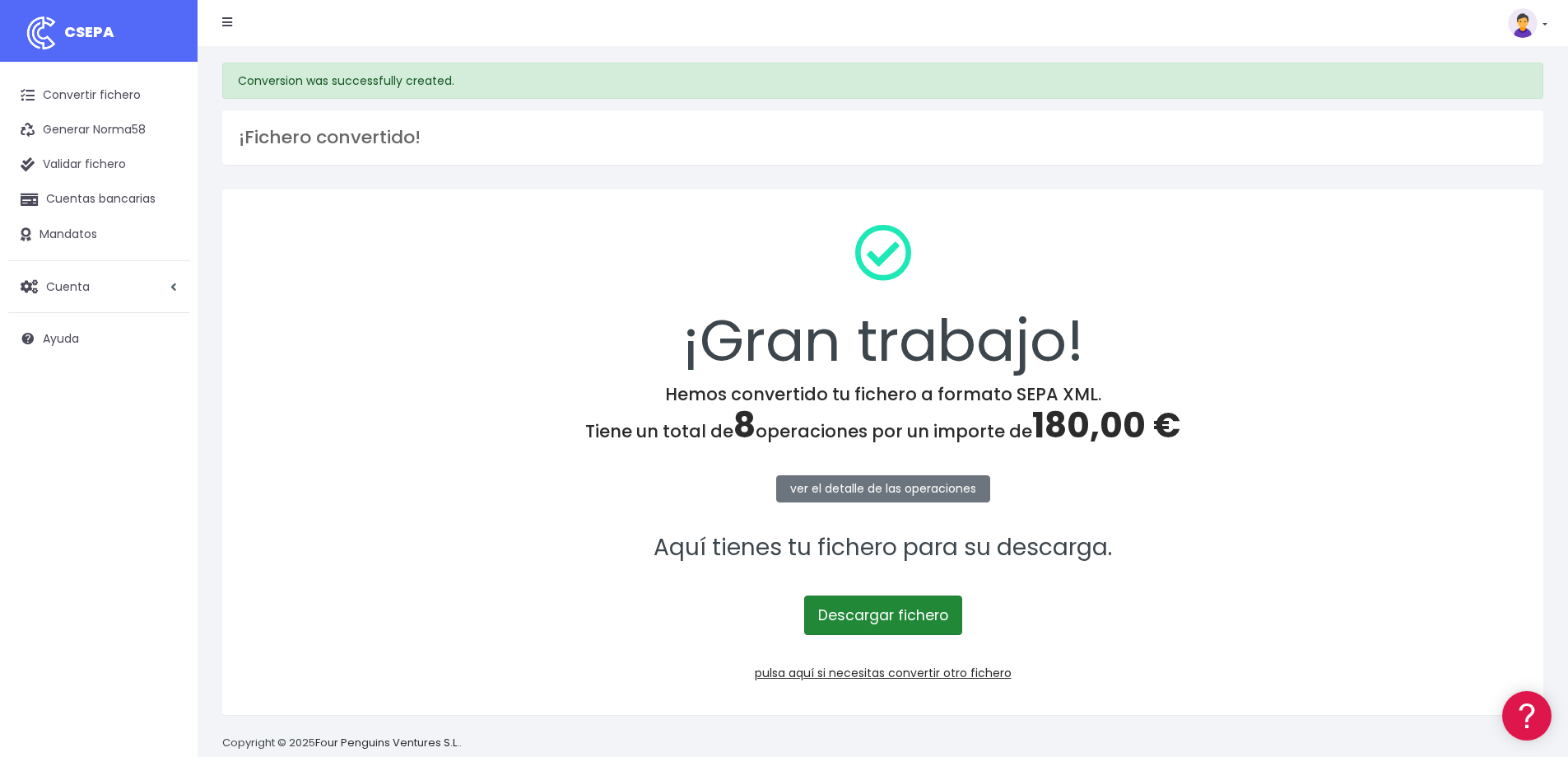
click at [896, 597] on link "Descargar fichero" at bounding box center [883, 615] width 158 height 40
click at [881, 670] on link "pulsa aquí si necesitas convertir otro fichero" at bounding box center [883, 673] width 257 height 17
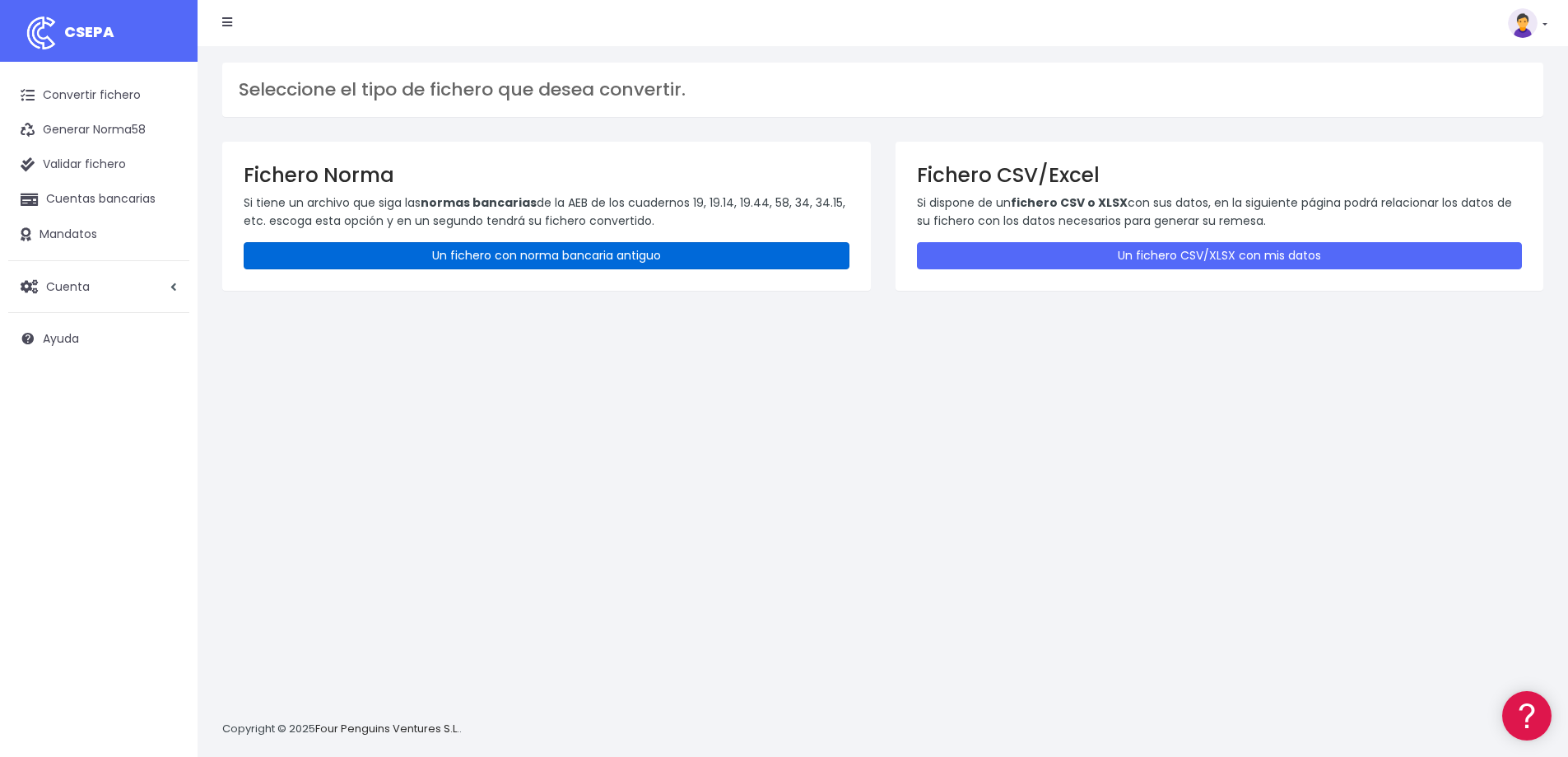
click at [511, 257] on link "Un fichero con norma bancaria antiguo" at bounding box center [546, 255] width 606 height 27
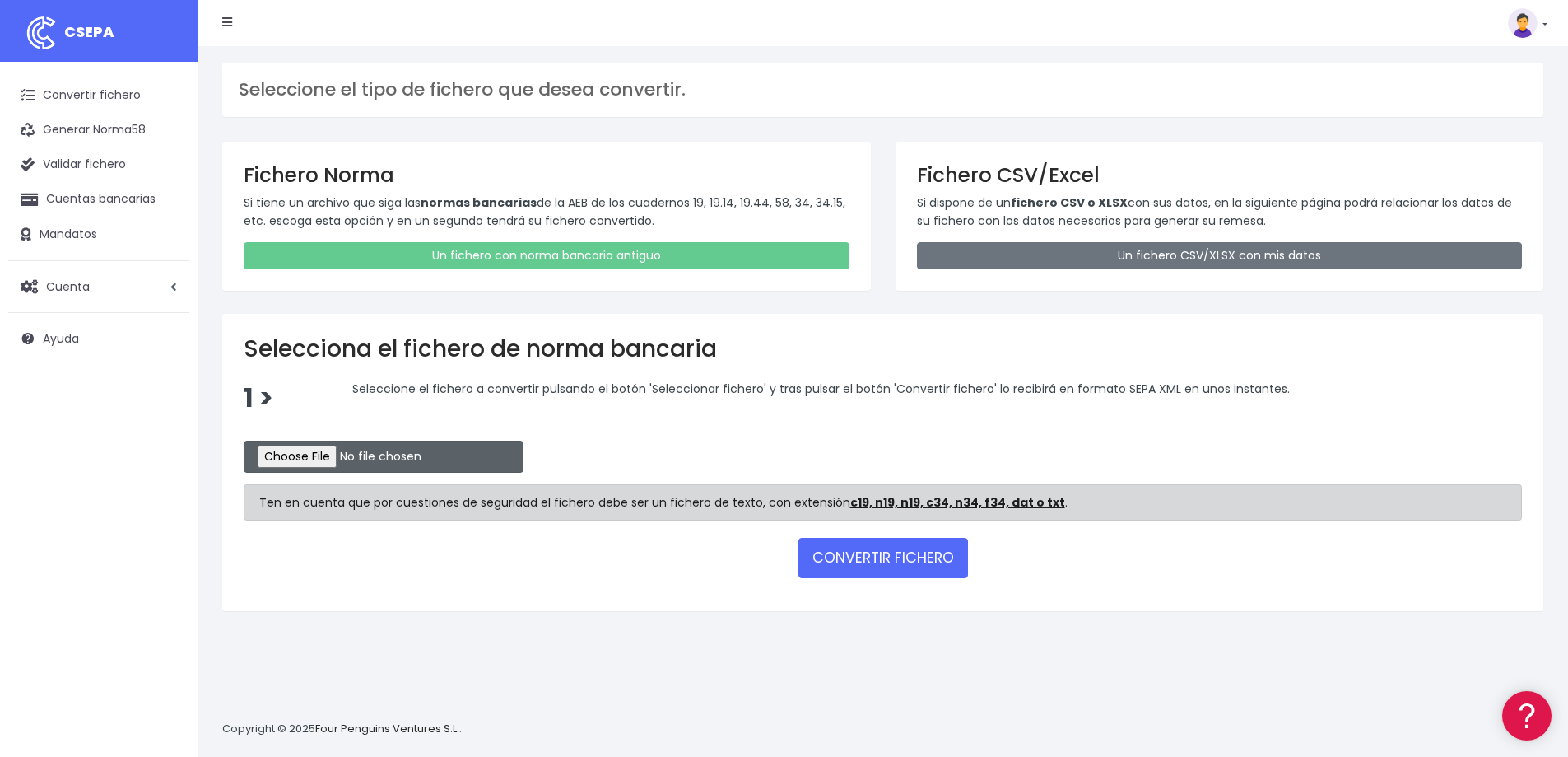
click at [358, 462] on input "file" at bounding box center [383, 457] width 280 height 32
type input "C:\fakepath\CAI0615.txt"
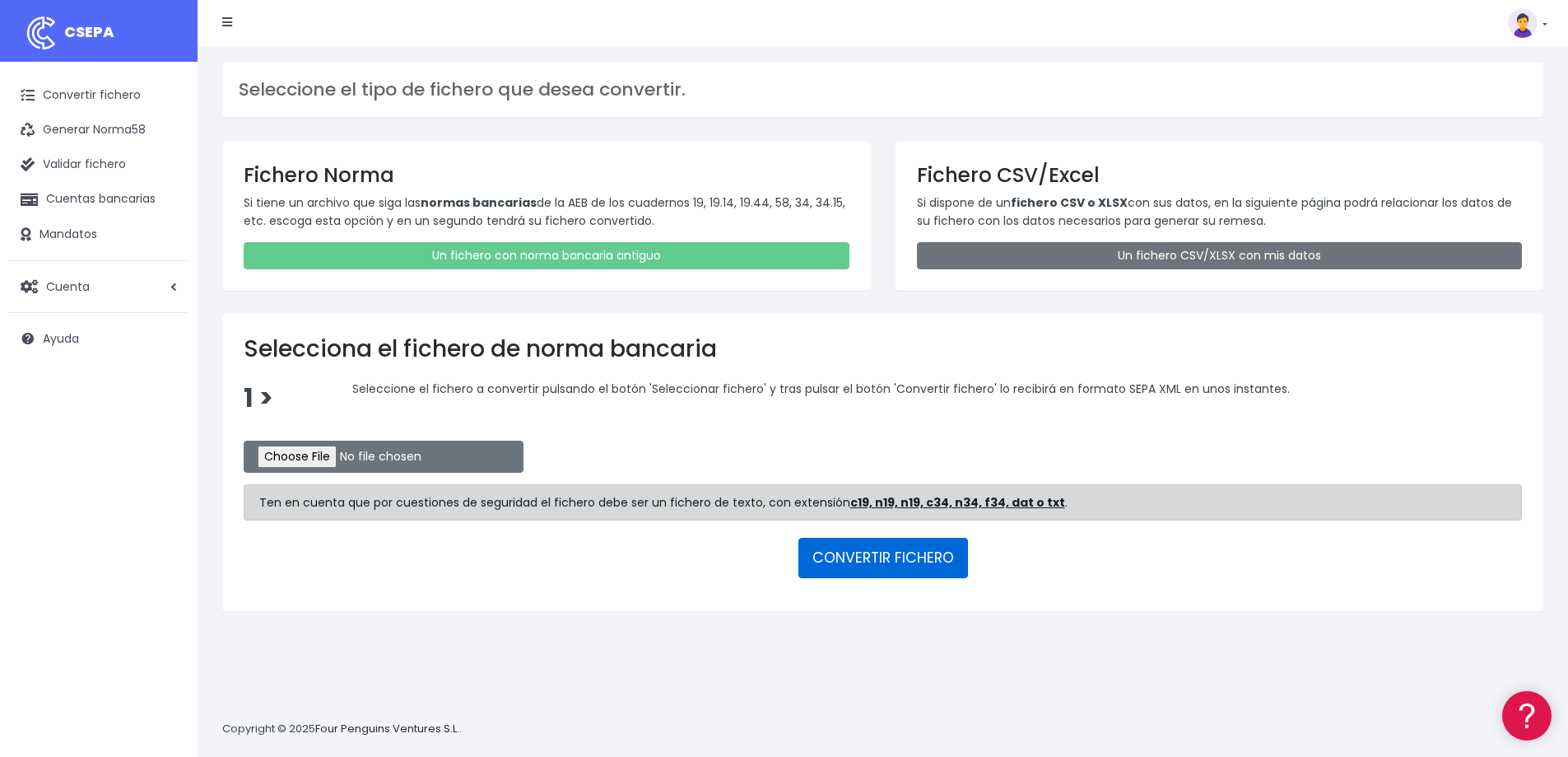
click at [893, 562] on button "CONVERTIR FICHERO" at bounding box center [883, 558] width 169 height 40
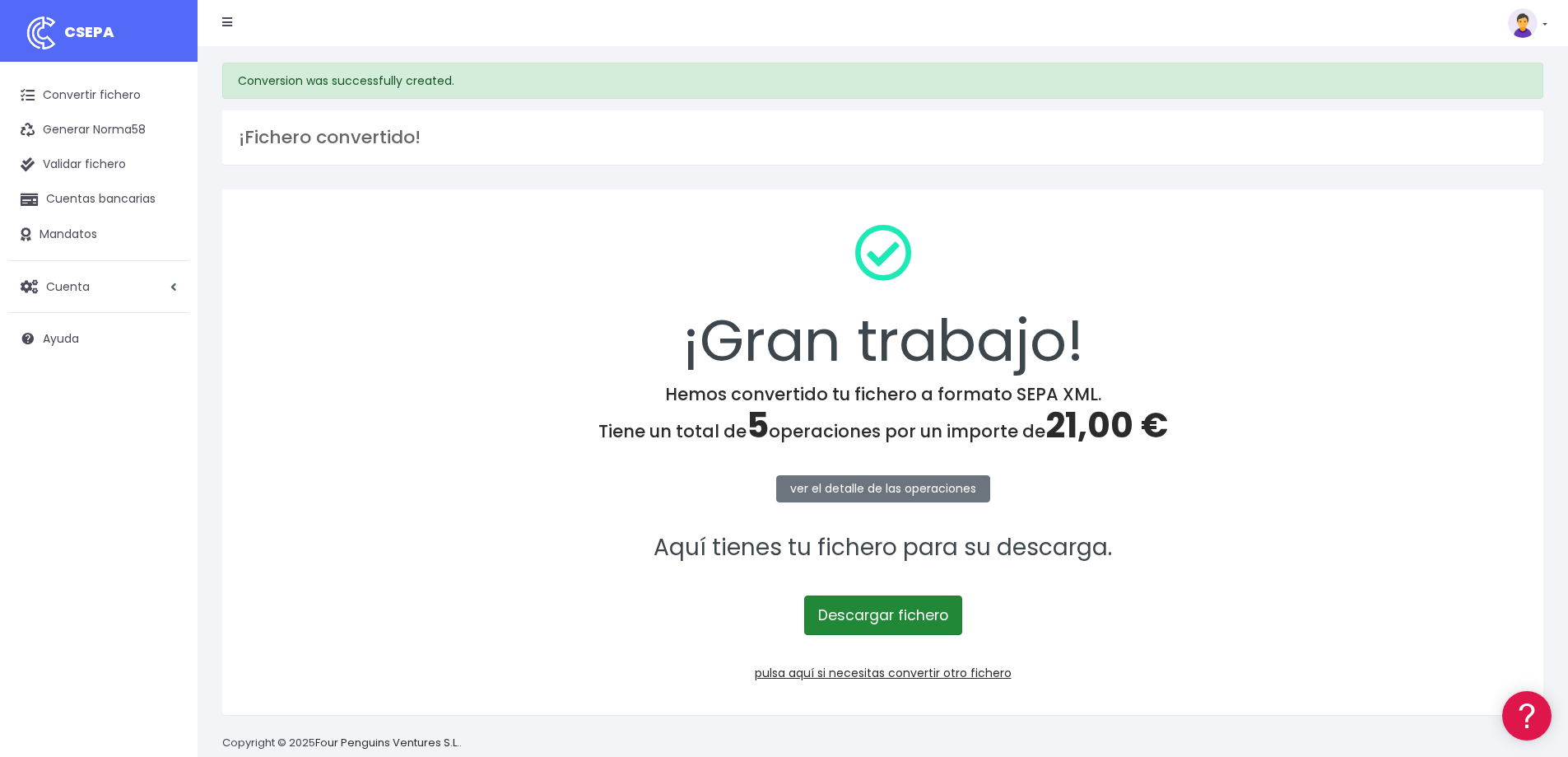
click at [846, 609] on link "Descargar fichero" at bounding box center [883, 615] width 158 height 40
